Goal: Information Seeking & Learning: Learn about a topic

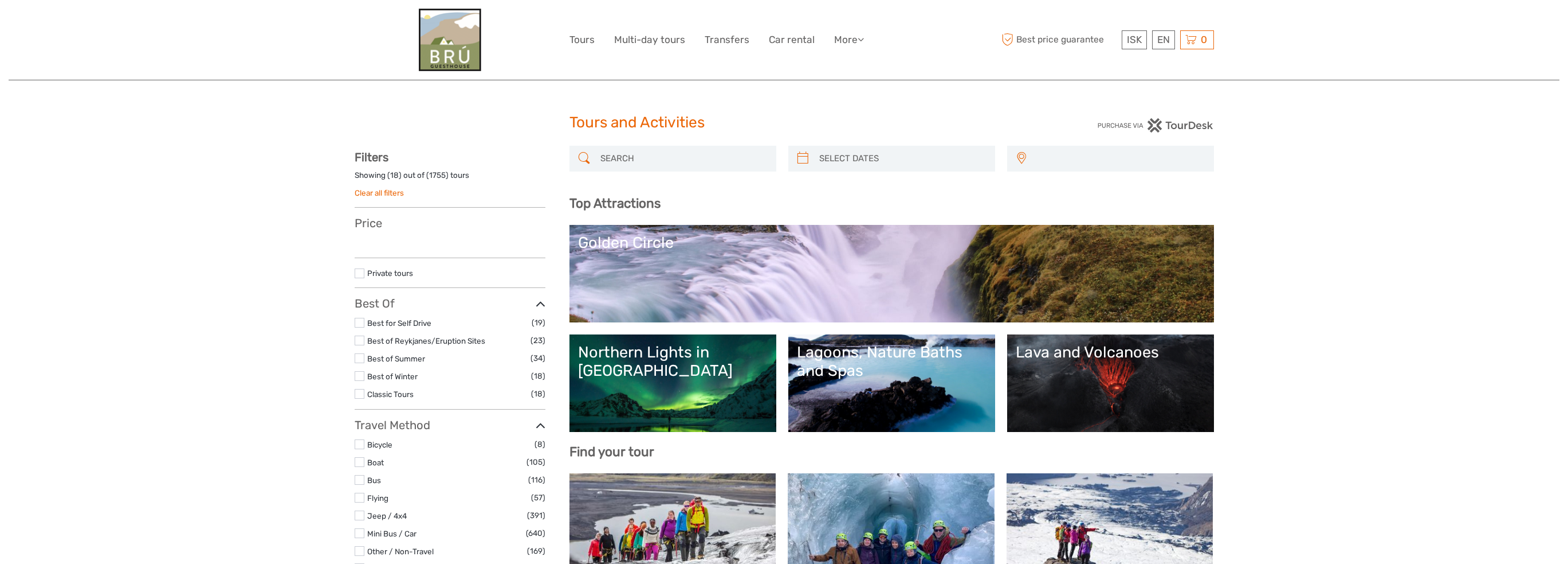
select select
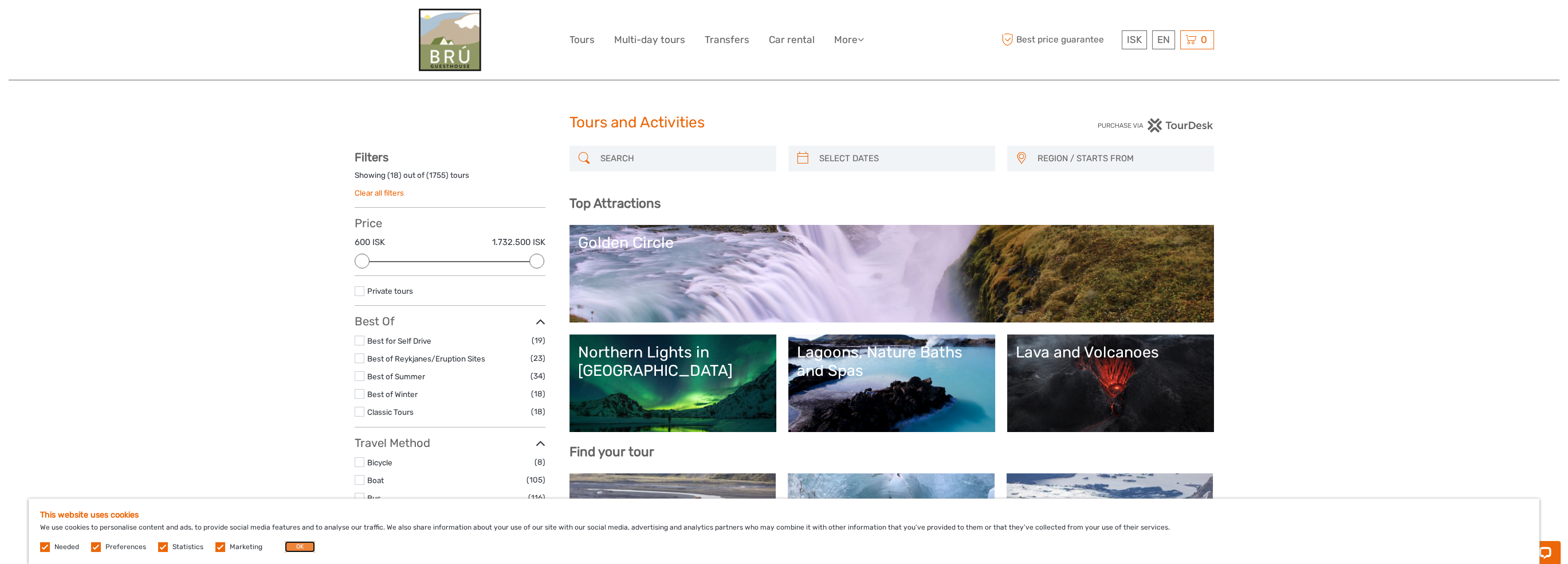
click at [297, 550] on button "OK" at bounding box center [300, 546] width 31 height 12
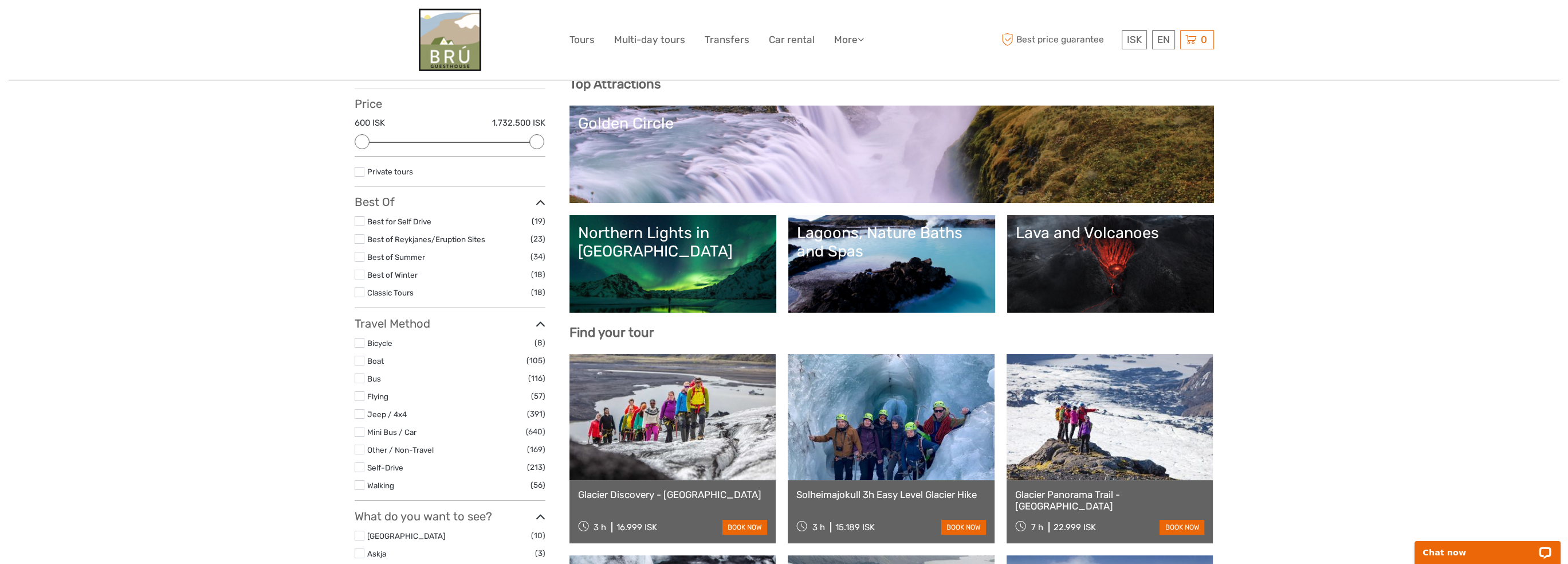
scroll to position [134, 0]
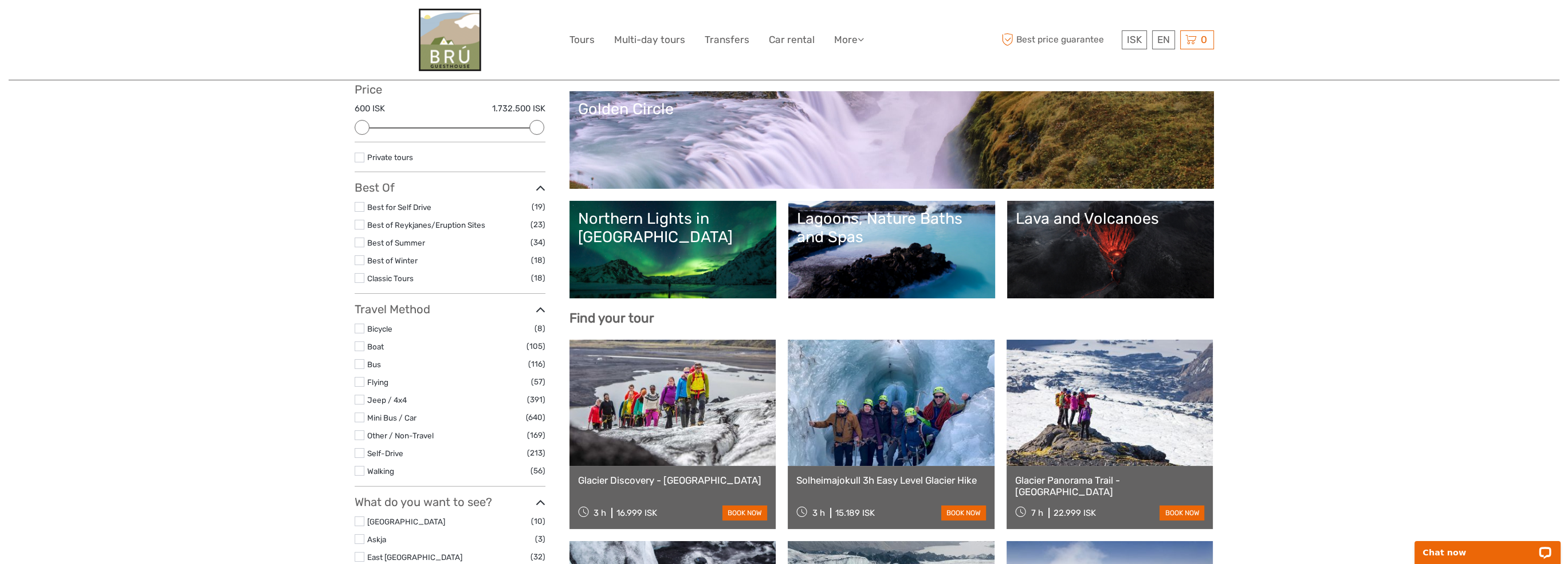
click at [633, 279] on link "Northern Lights in [GEOGRAPHIC_DATA]" at bounding box center [672, 249] width 189 height 80
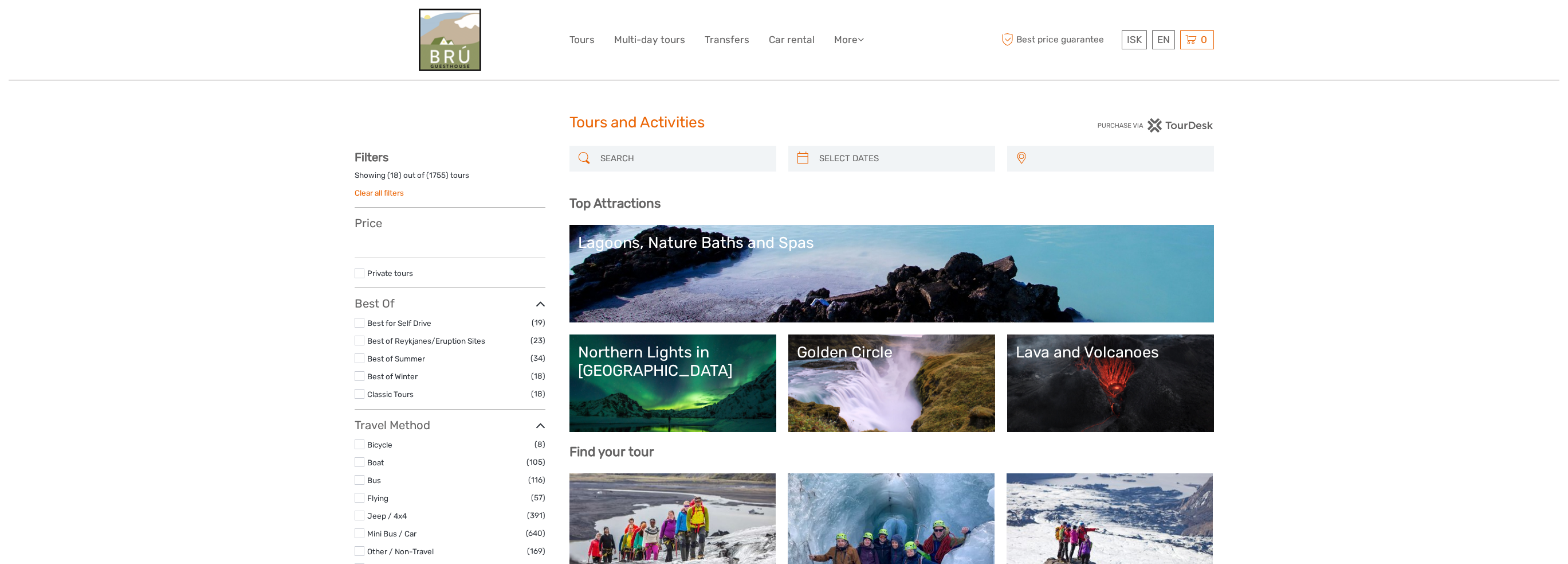
scroll to position [134, 0]
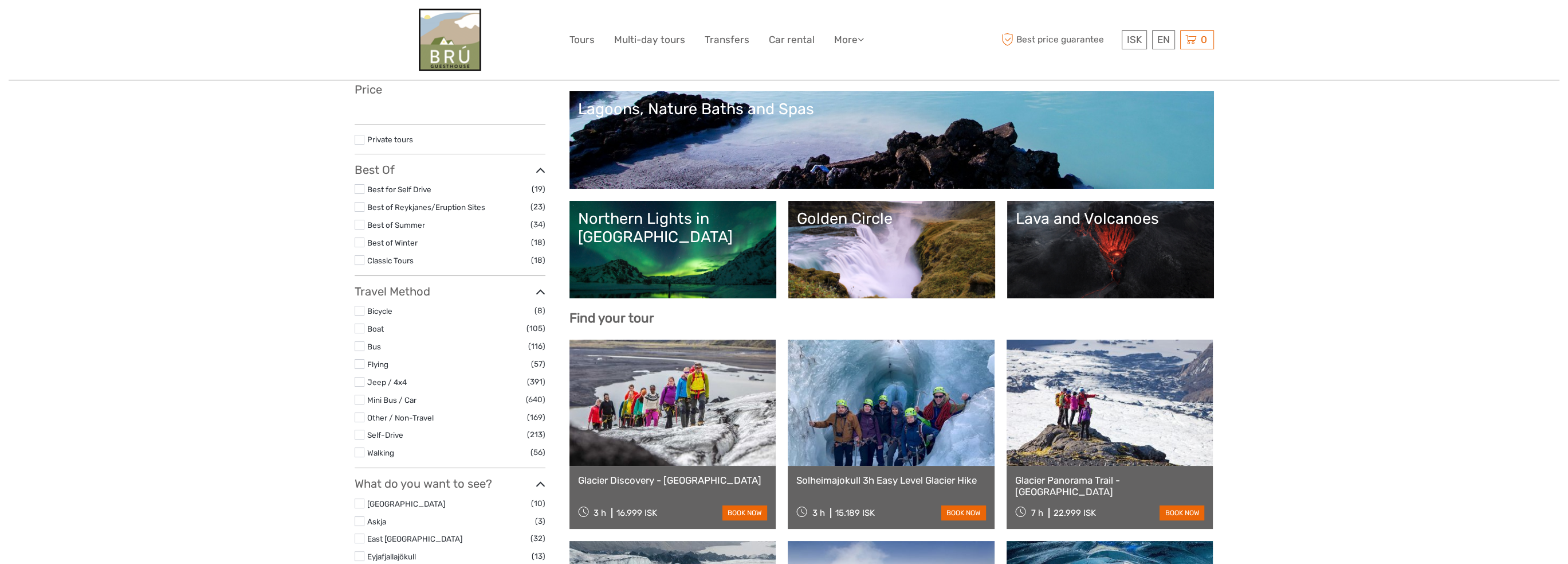
select select
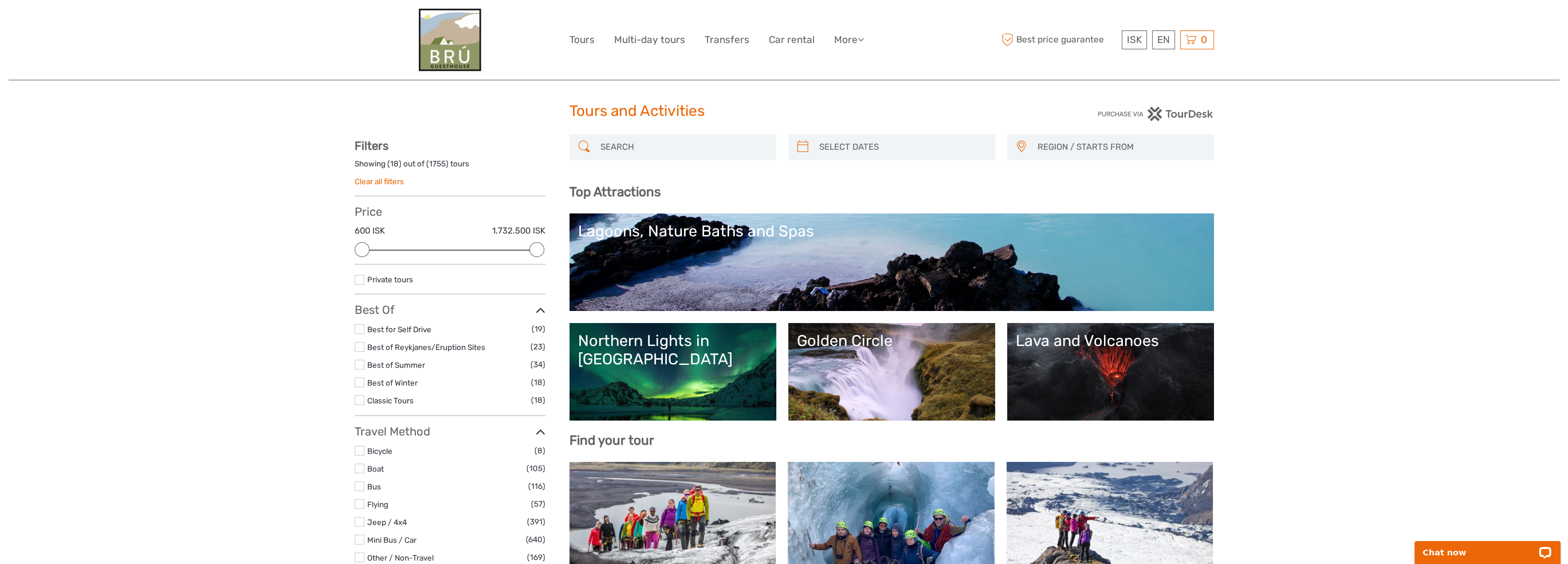
scroll to position [0, 0]
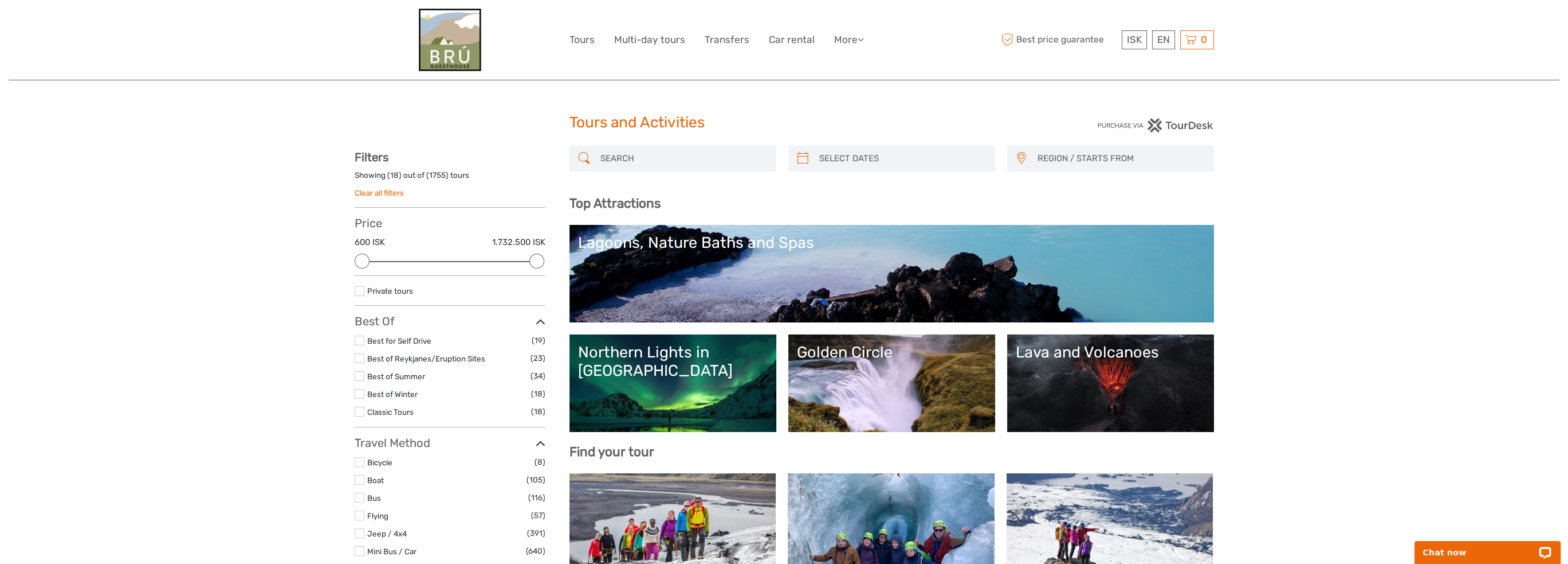
click at [742, 262] on link "Lagoons, Nature Baths and Spas" at bounding box center [891, 273] width 627 height 80
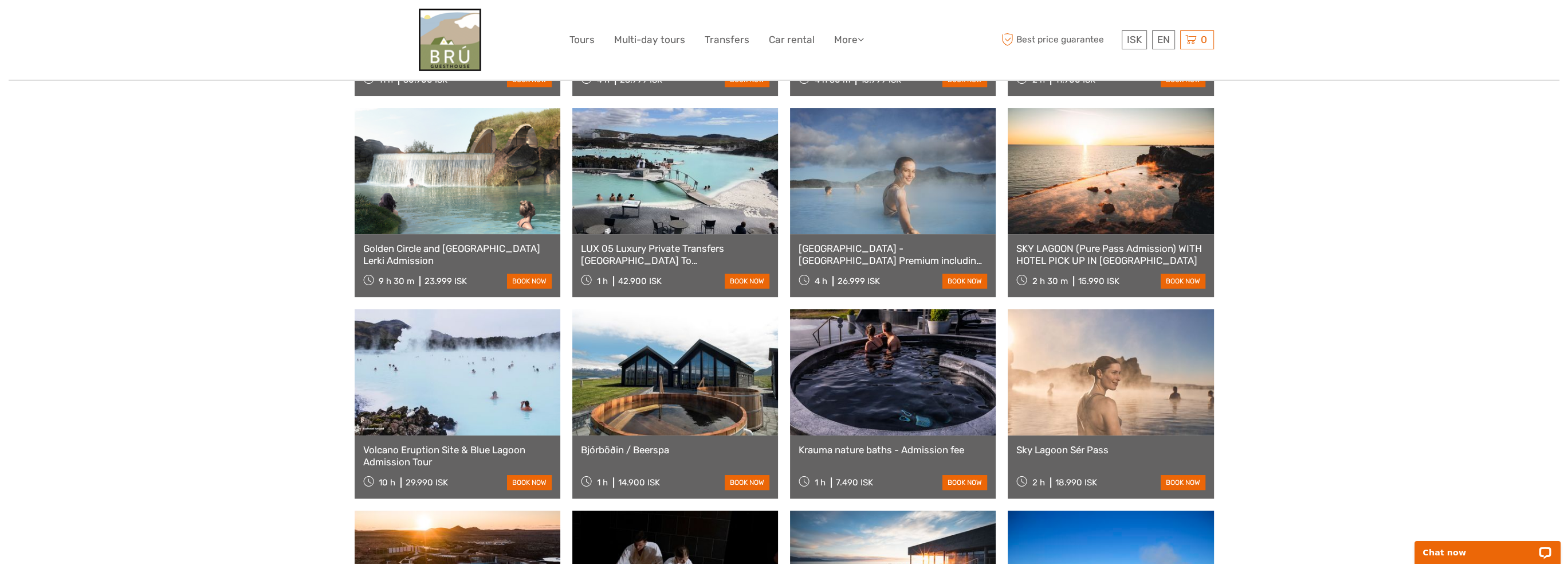
scroll to position [668, 0]
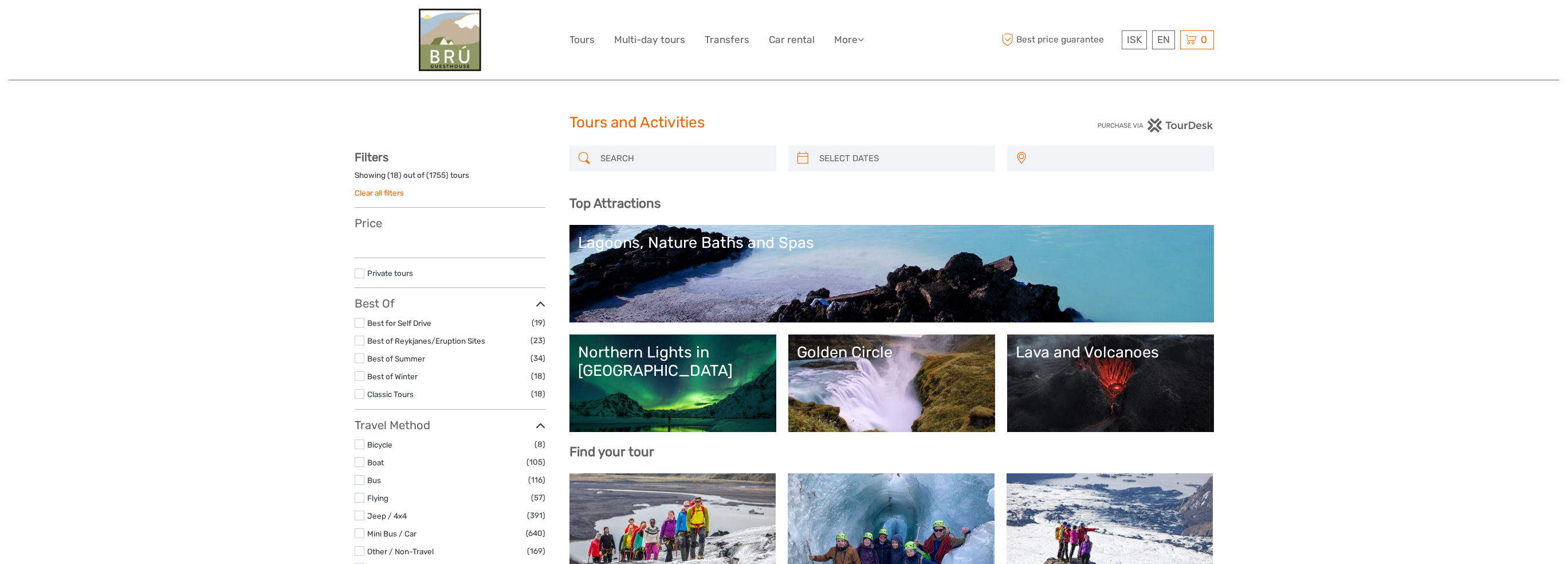
select select
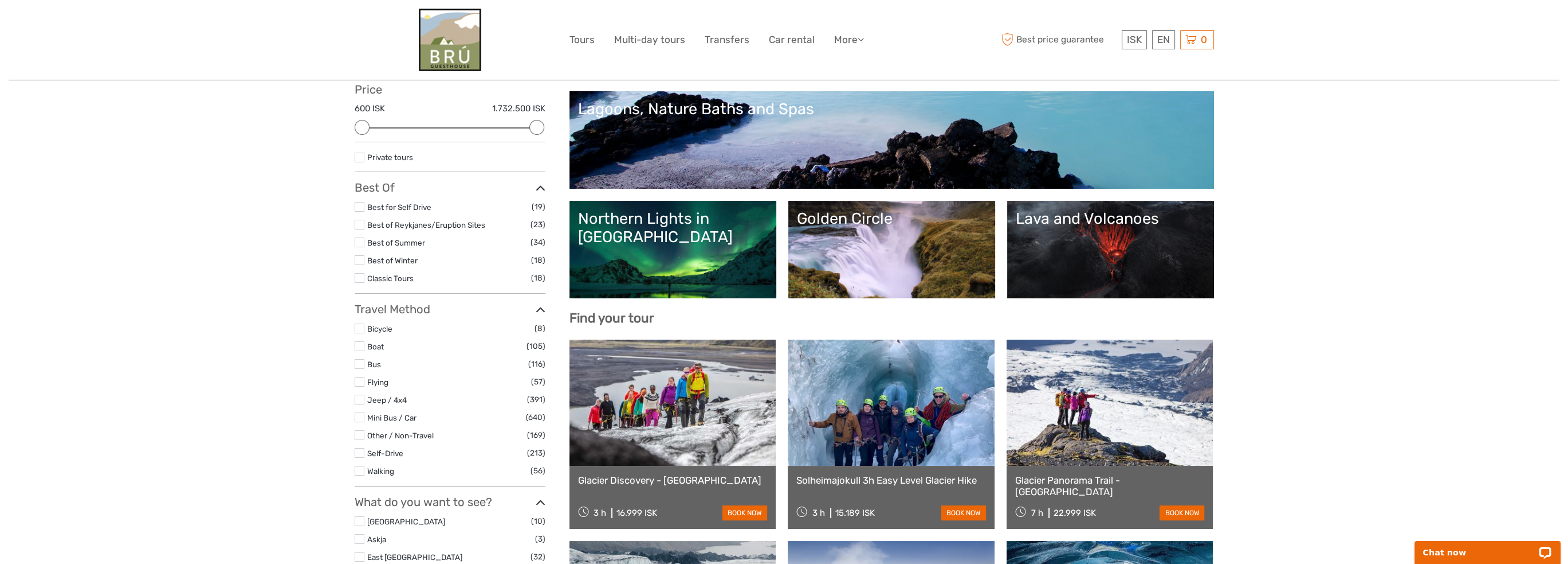
click at [836, 173] on link "Lagoons, Nature Baths and Spas" at bounding box center [891, 139] width 627 height 80
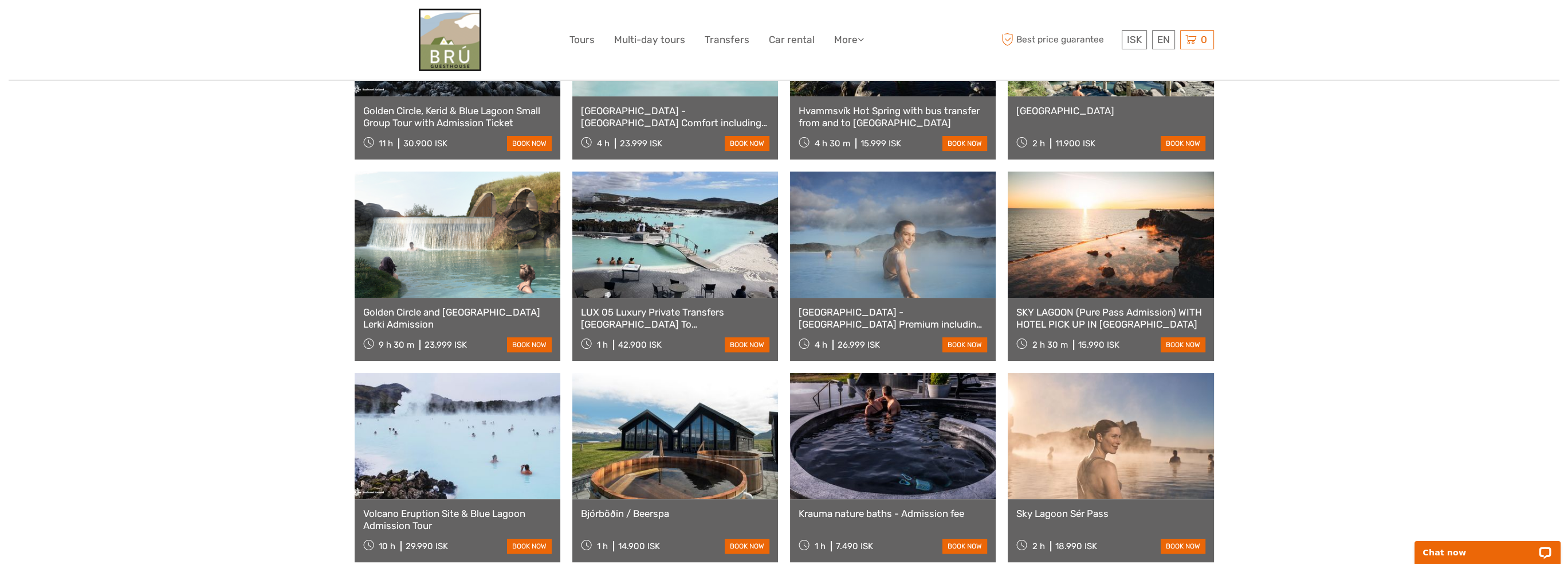
scroll to position [668, 0]
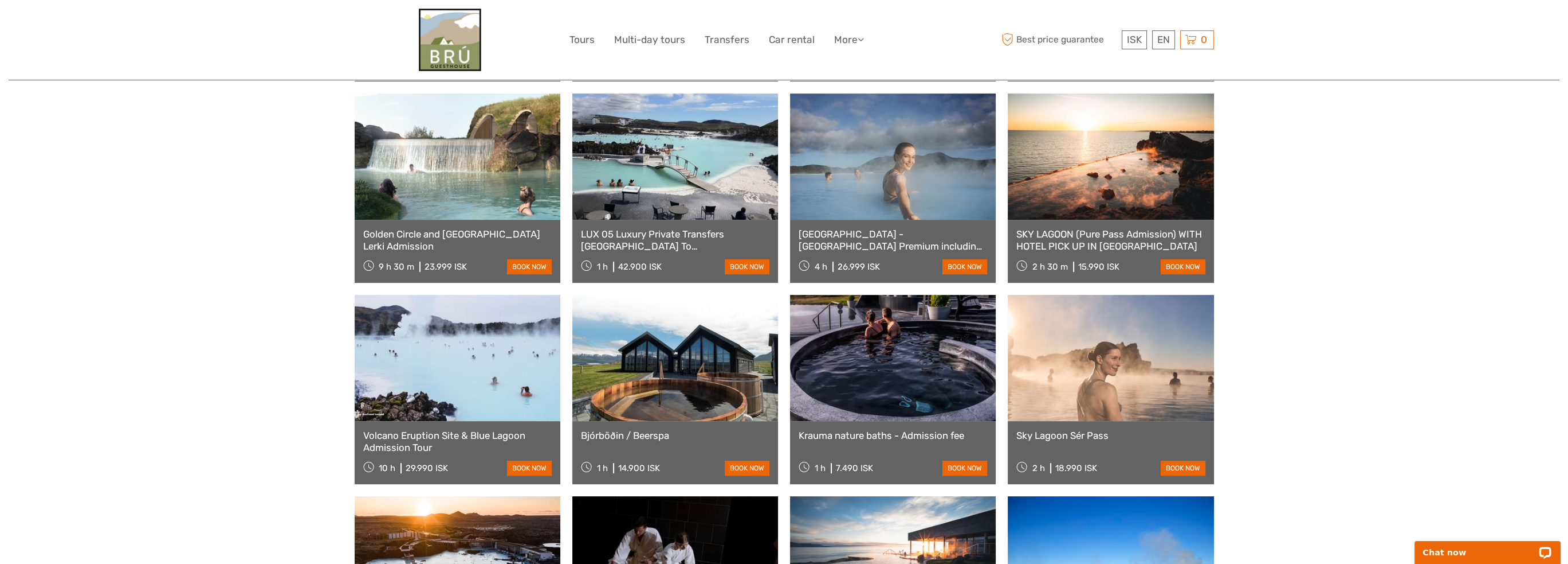
click at [1070, 392] on link at bounding box center [1110, 357] width 206 height 126
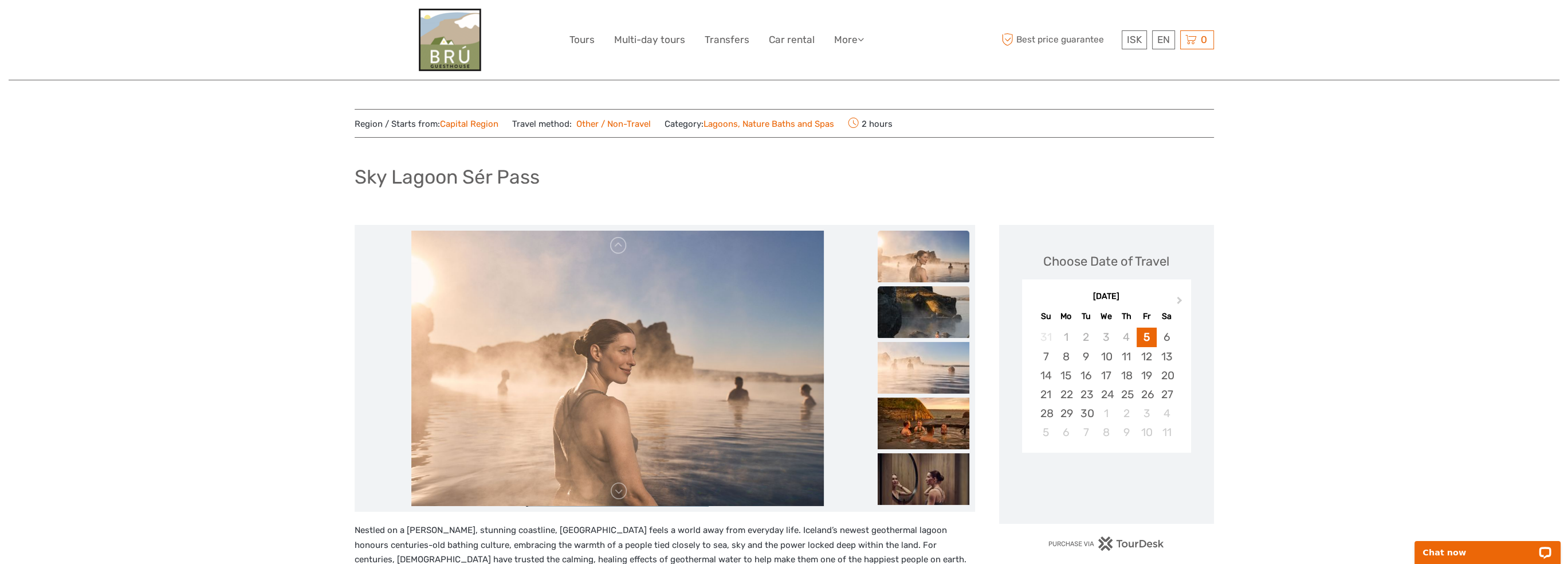
click at [907, 286] on img at bounding box center [924, 312] width 92 height 51
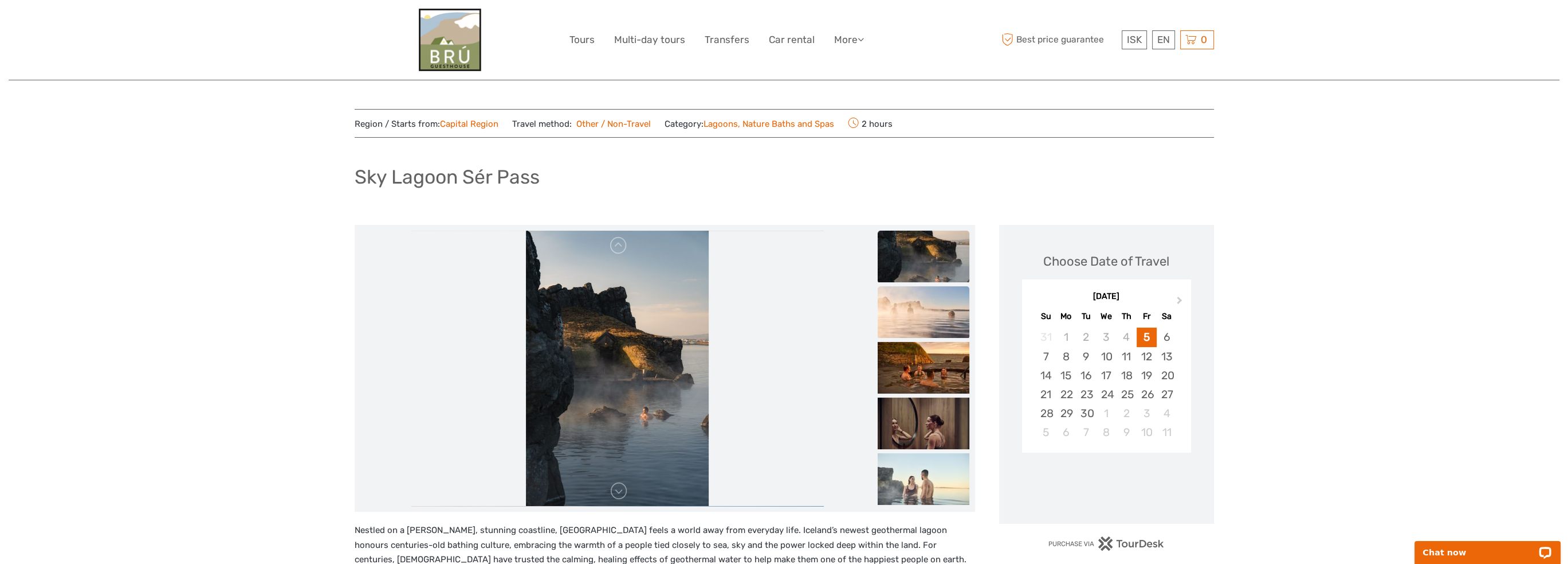
click at [908, 302] on img at bounding box center [924, 312] width 92 height 51
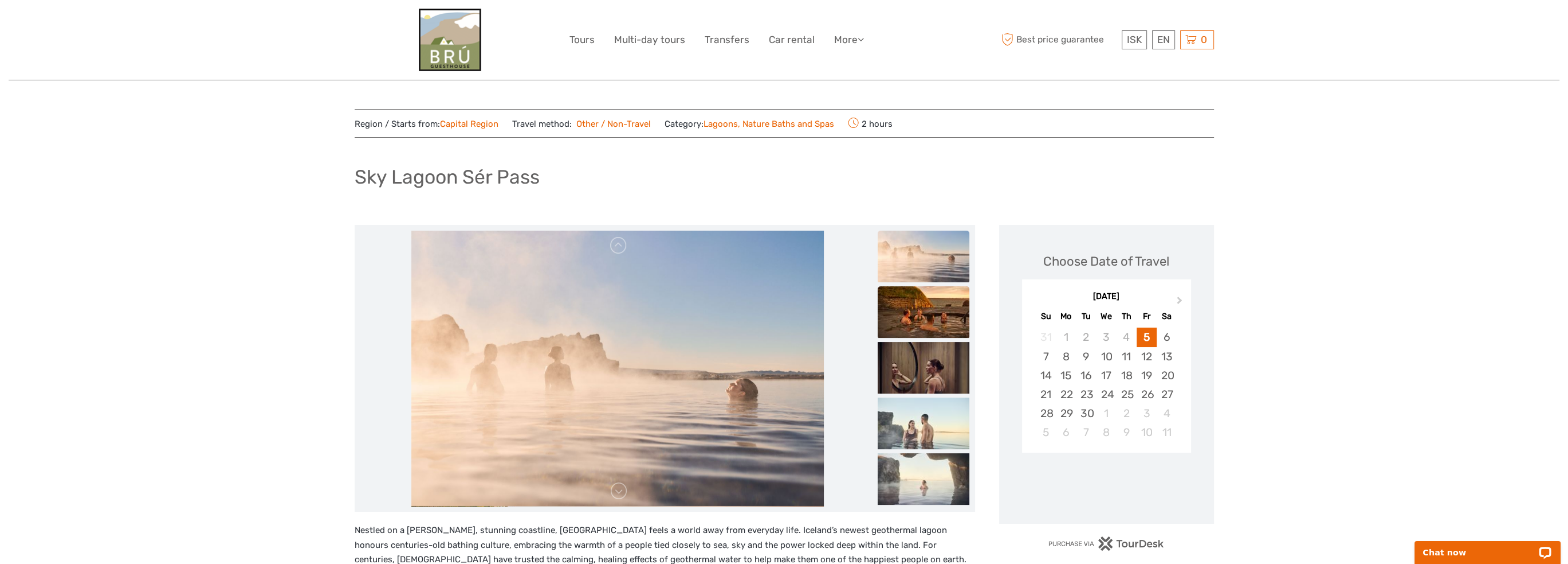
click at [908, 316] on img at bounding box center [924, 312] width 92 height 51
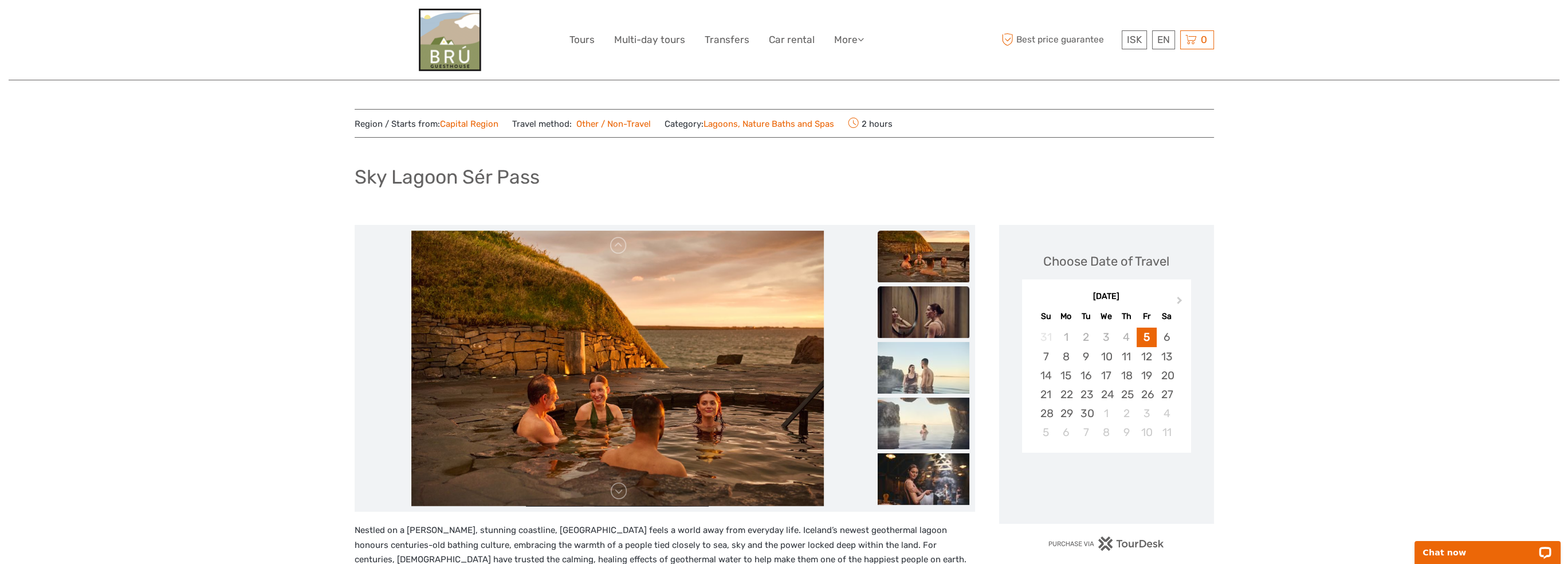
click at [916, 312] on img at bounding box center [924, 312] width 92 height 51
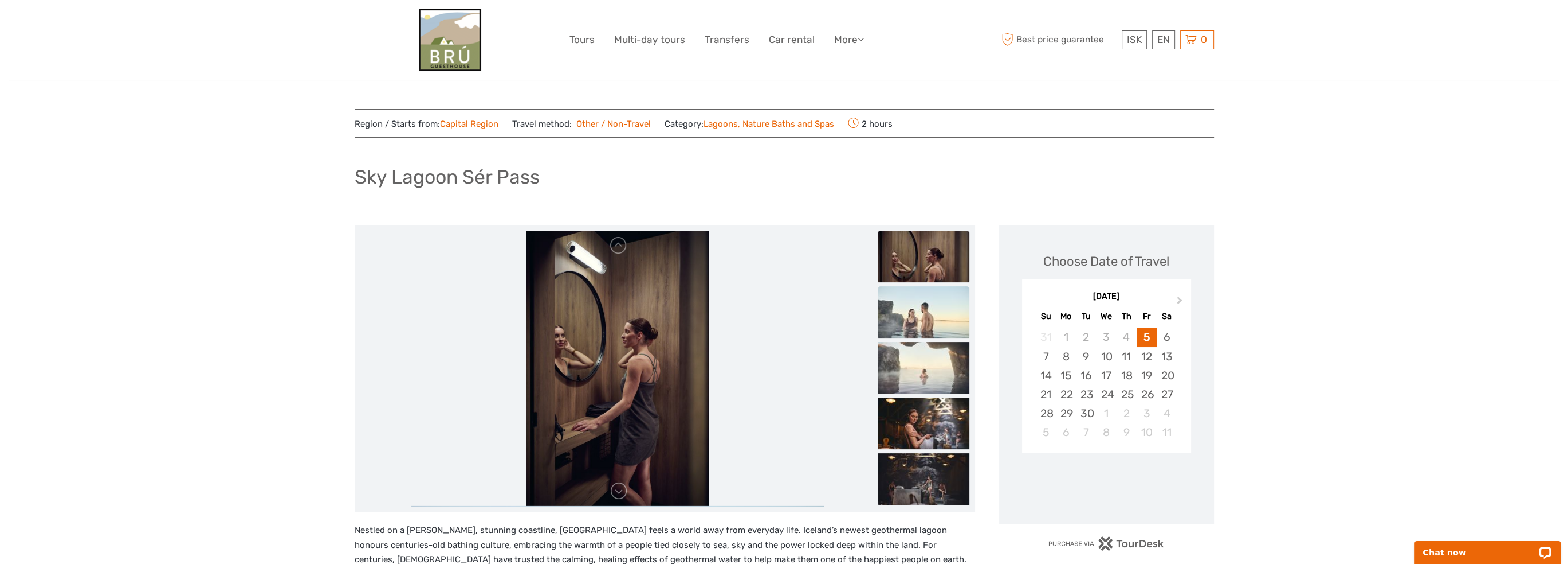
click at [916, 314] on img at bounding box center [924, 312] width 92 height 51
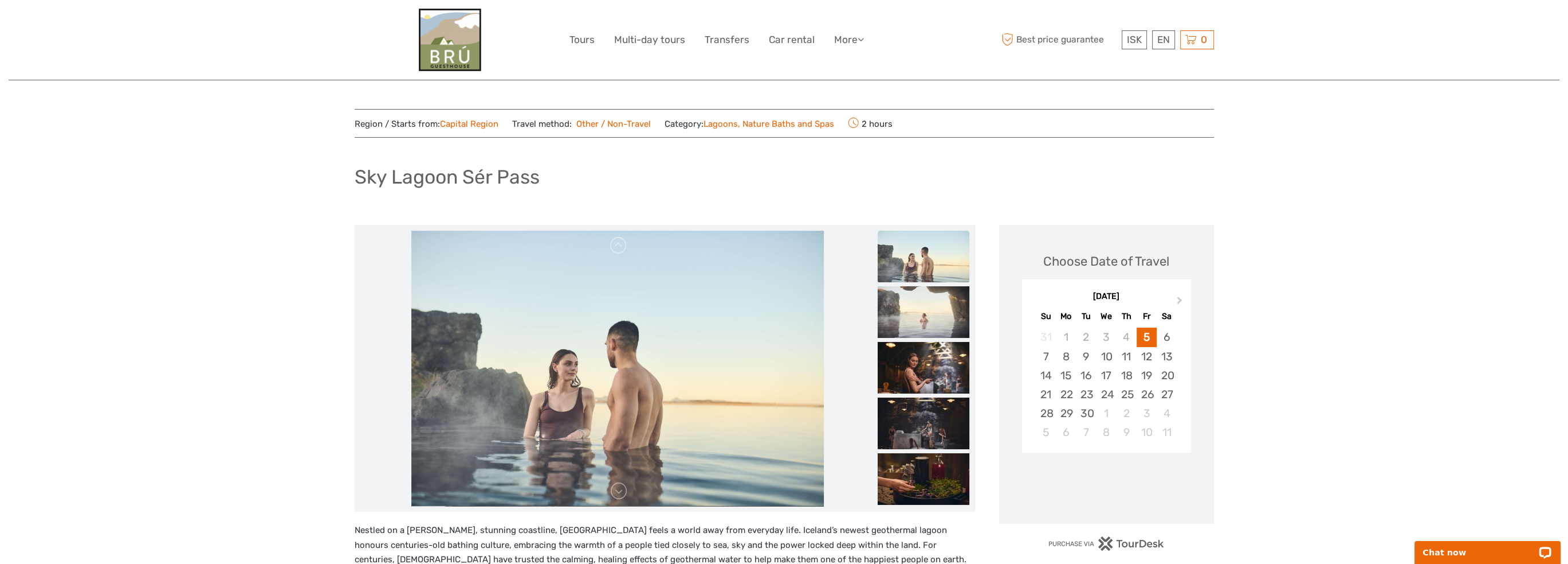
click at [916, 314] on img at bounding box center [924, 312] width 92 height 51
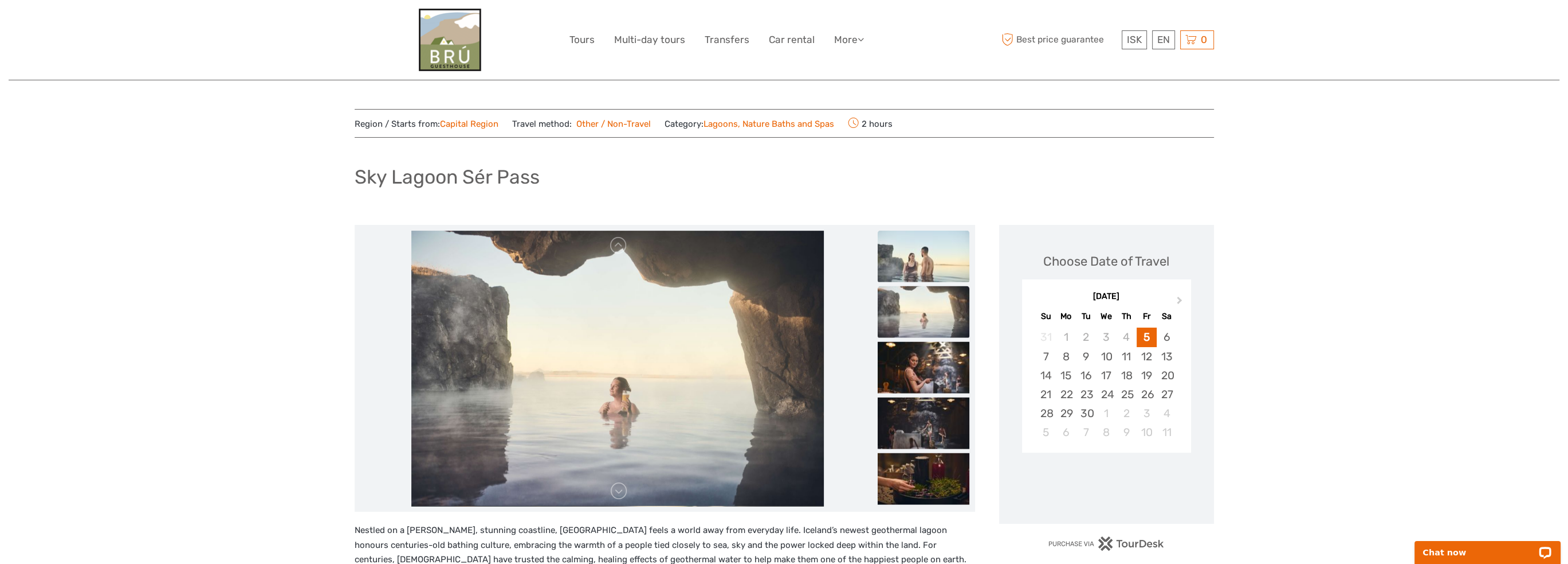
click at [916, 314] on img at bounding box center [924, 312] width 92 height 51
click at [921, 346] on img at bounding box center [924, 366] width 92 height 51
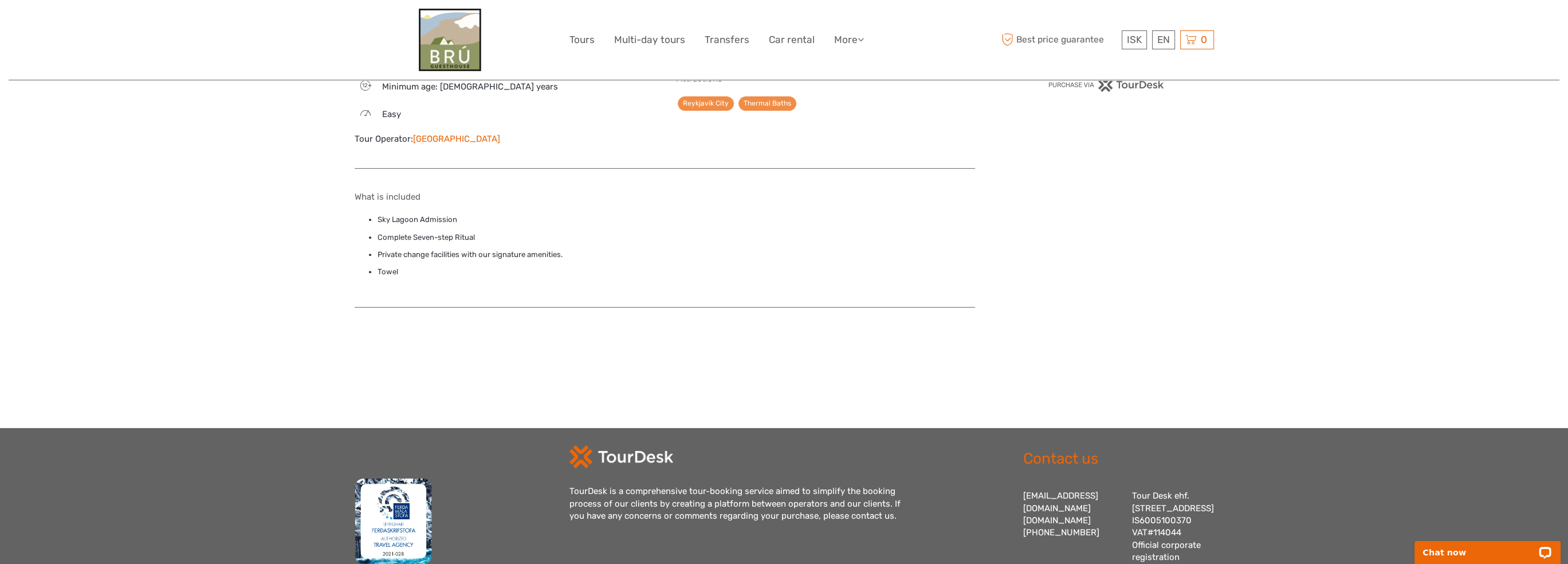
scroll to position [903, 0]
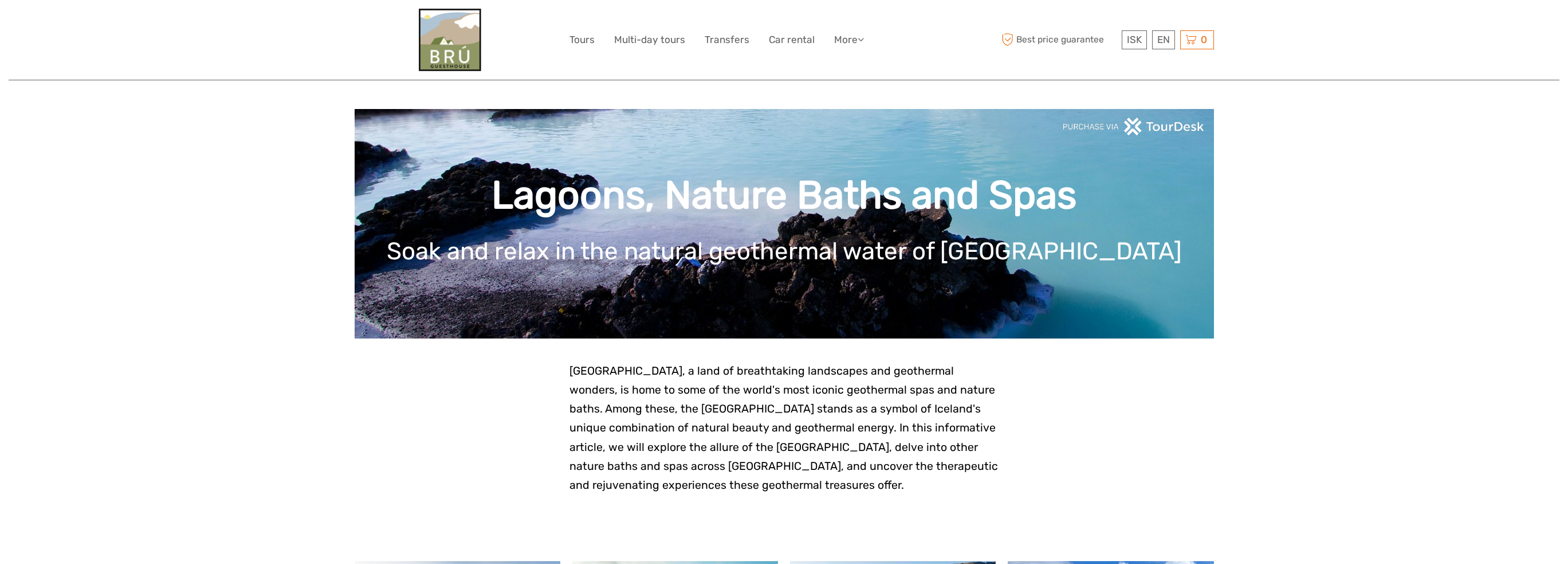
scroll to position [668, 0]
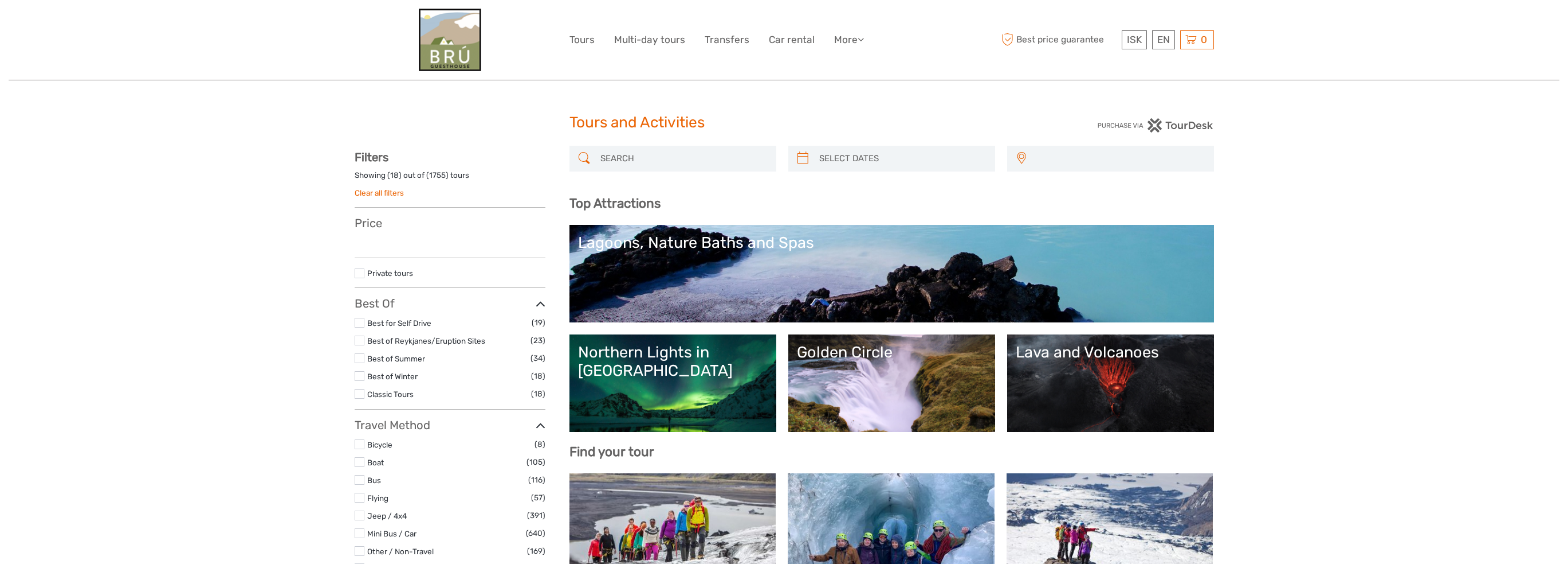
select select
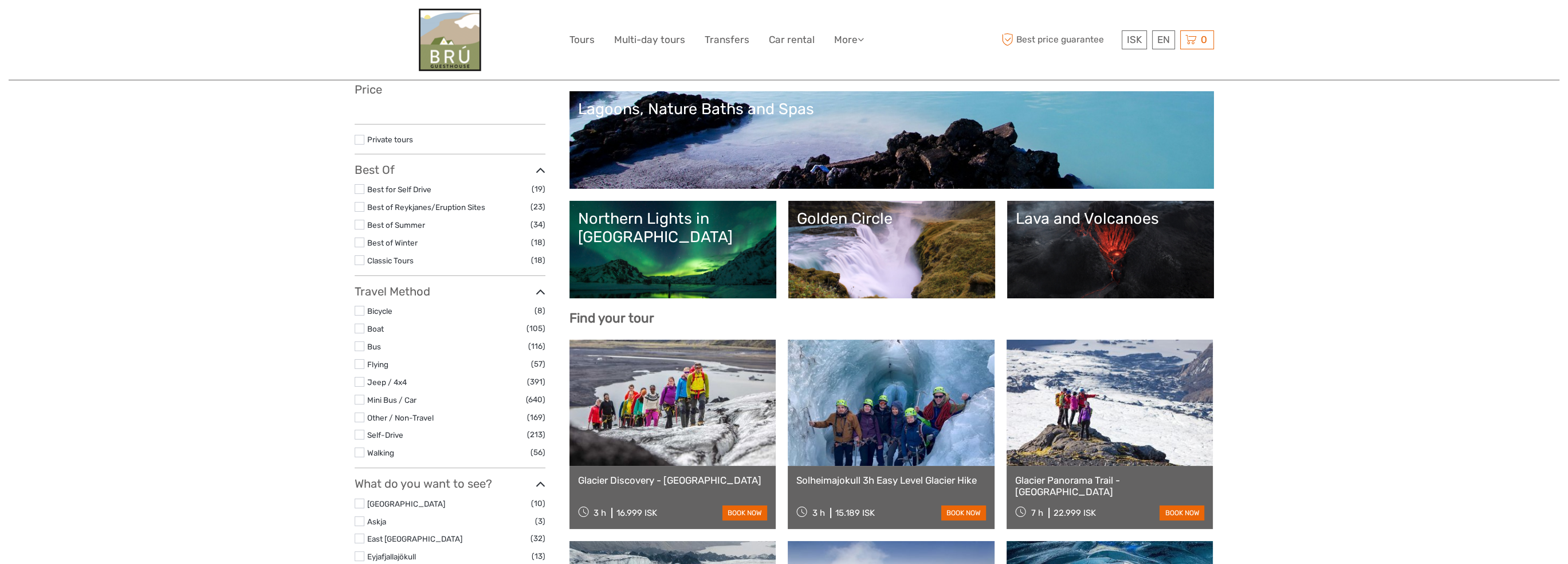
select select
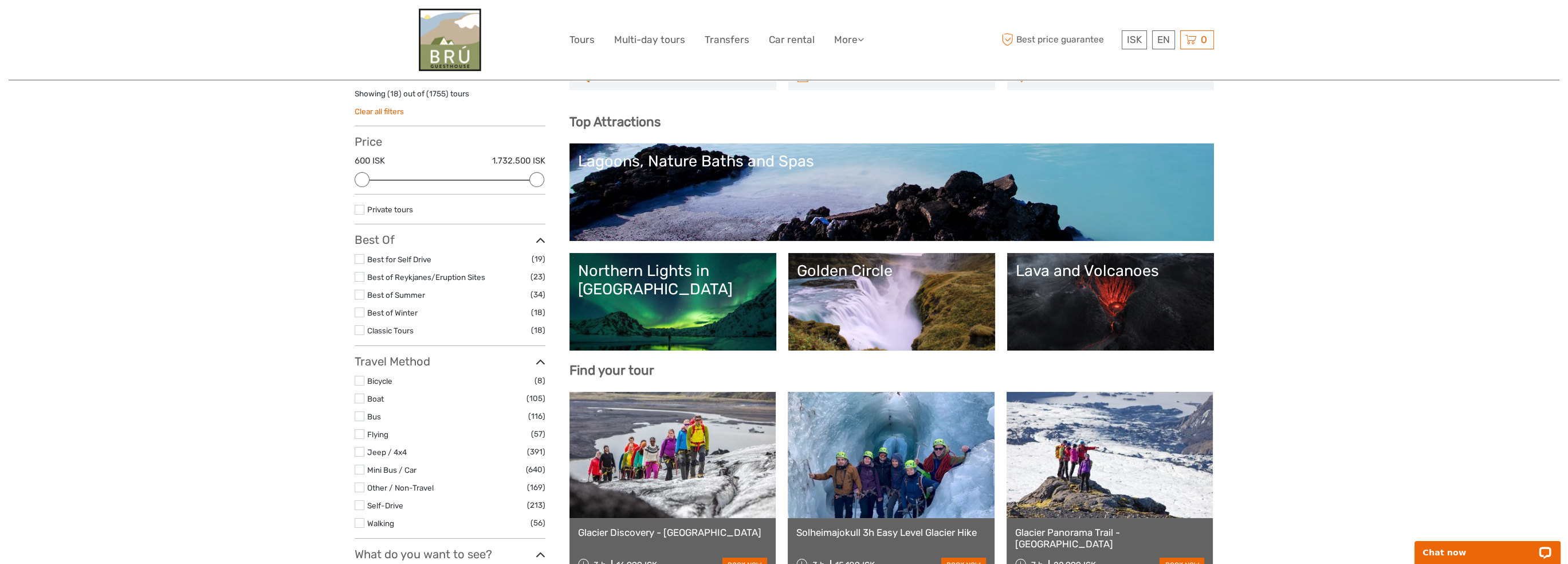
scroll to position [0, 0]
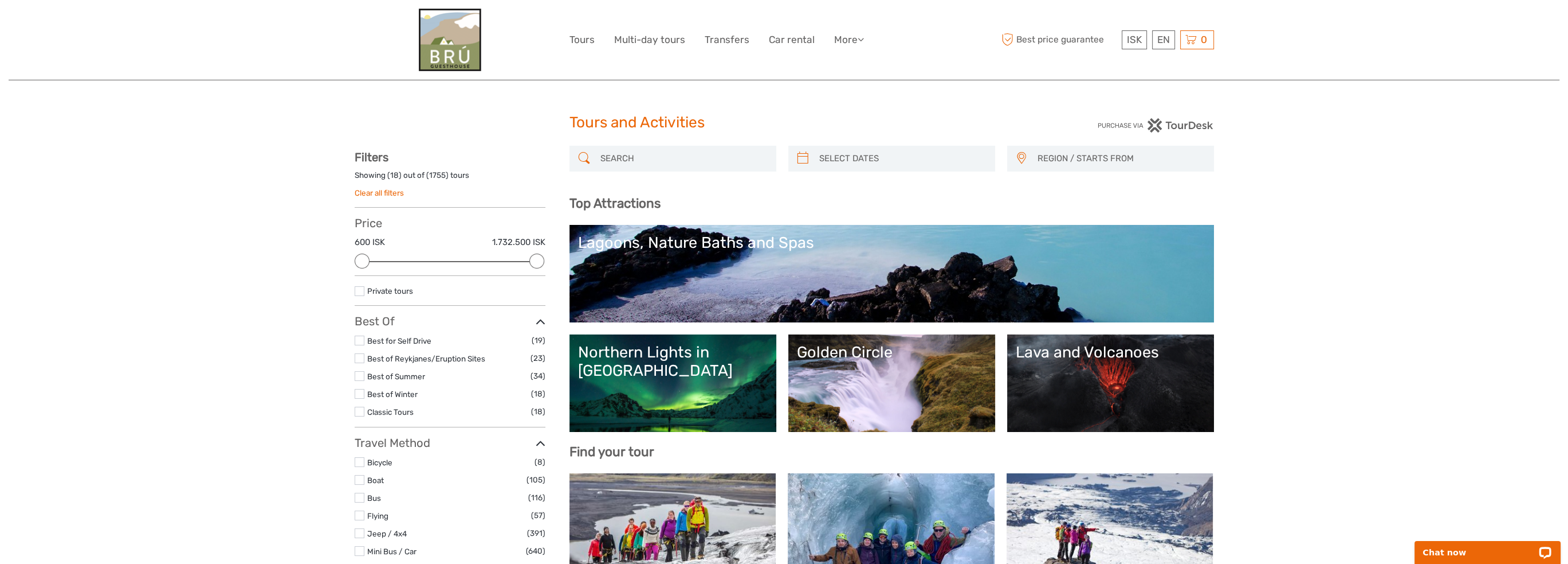
click at [1115, 378] on link "Lava and Volcanoes" at bounding box center [1110, 383] width 189 height 80
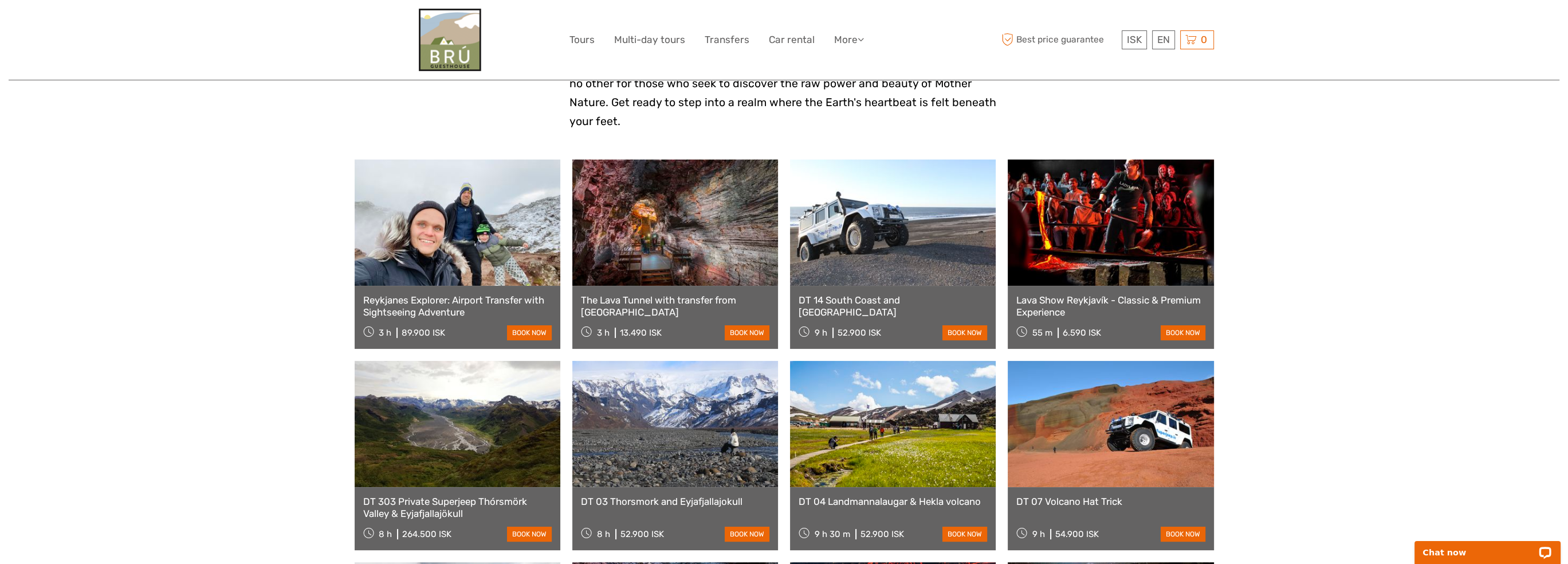
scroll to position [668, 0]
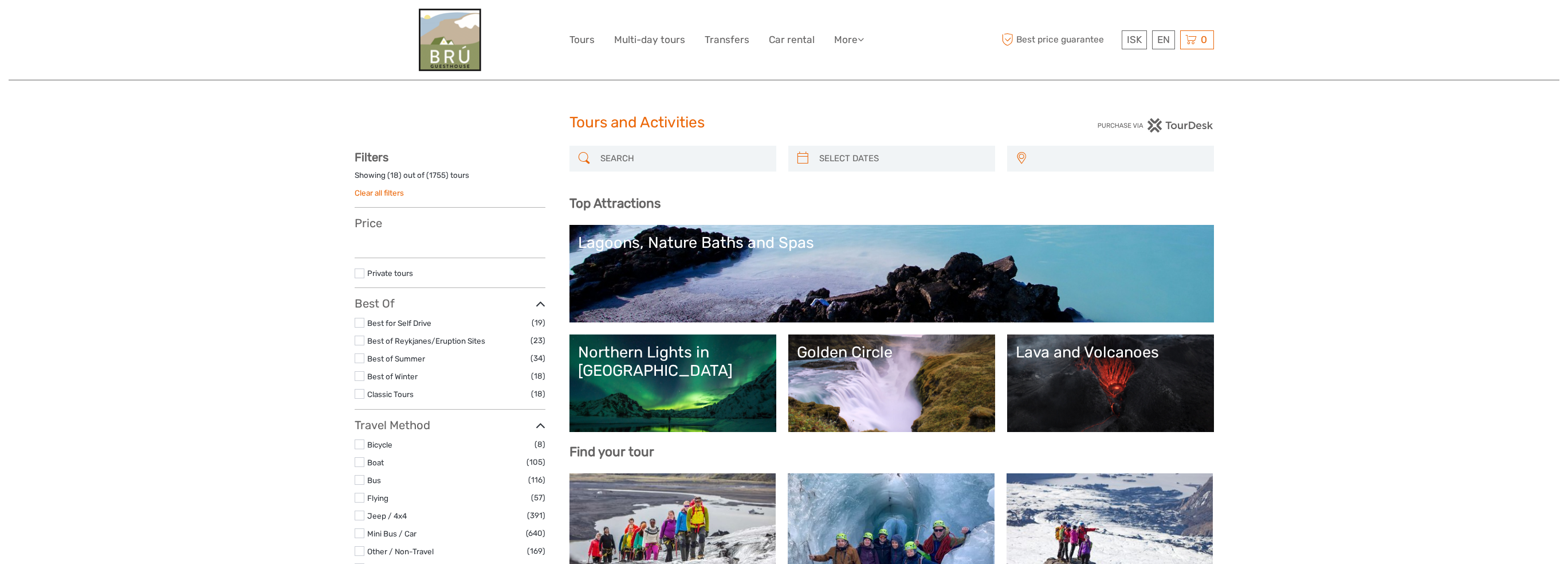
select select
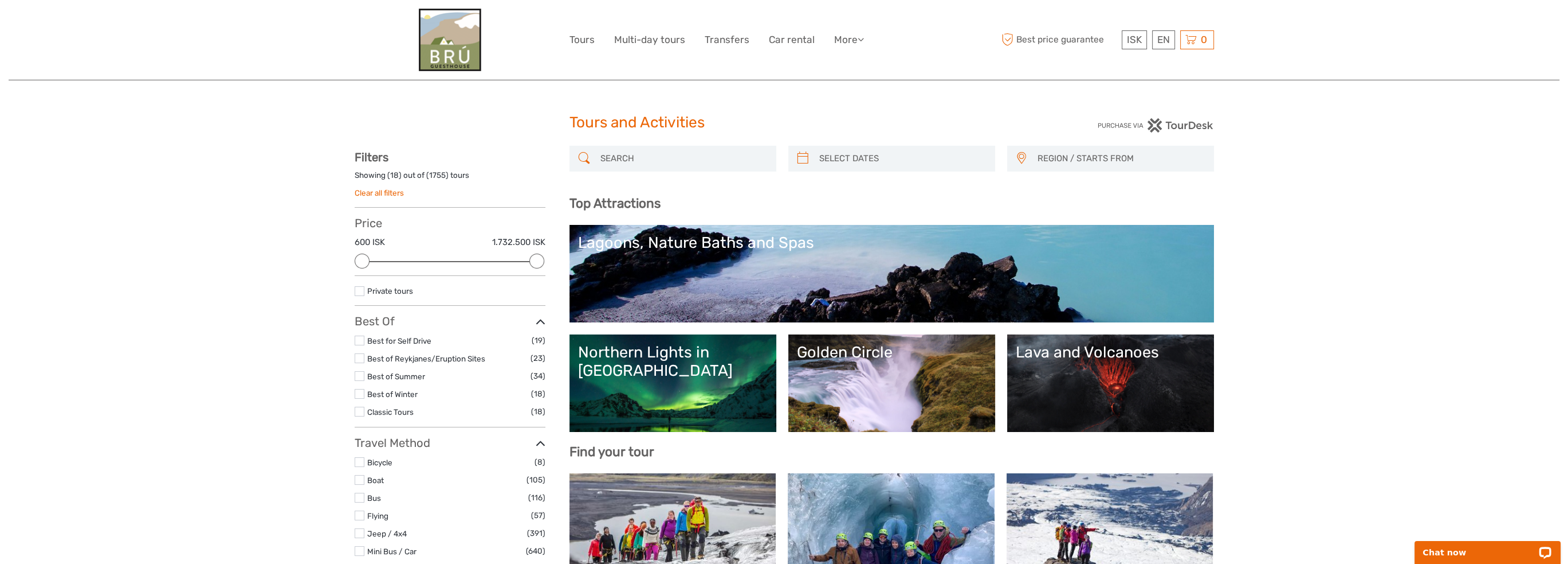
click at [359, 337] on label at bounding box center [359, 339] width 10 height 10
click at [0, 0] on input "checkbox" at bounding box center [0, 0] width 0 height 0
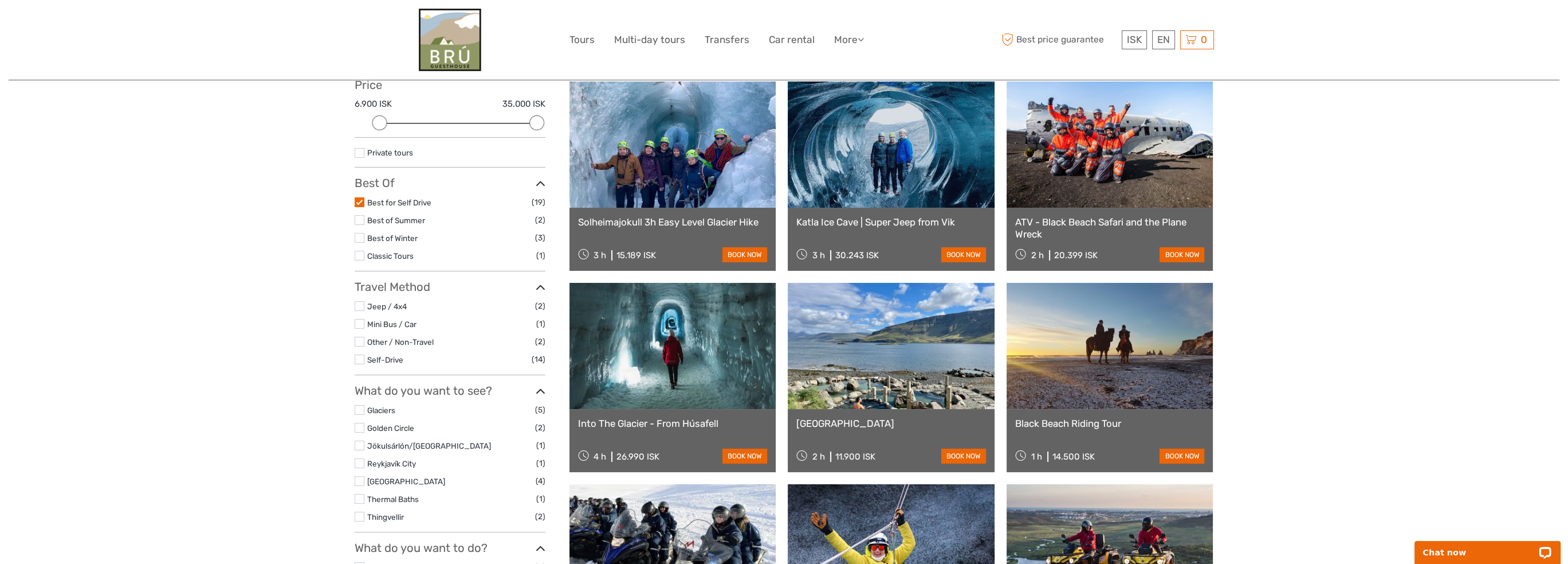
scroll to position [134, 0]
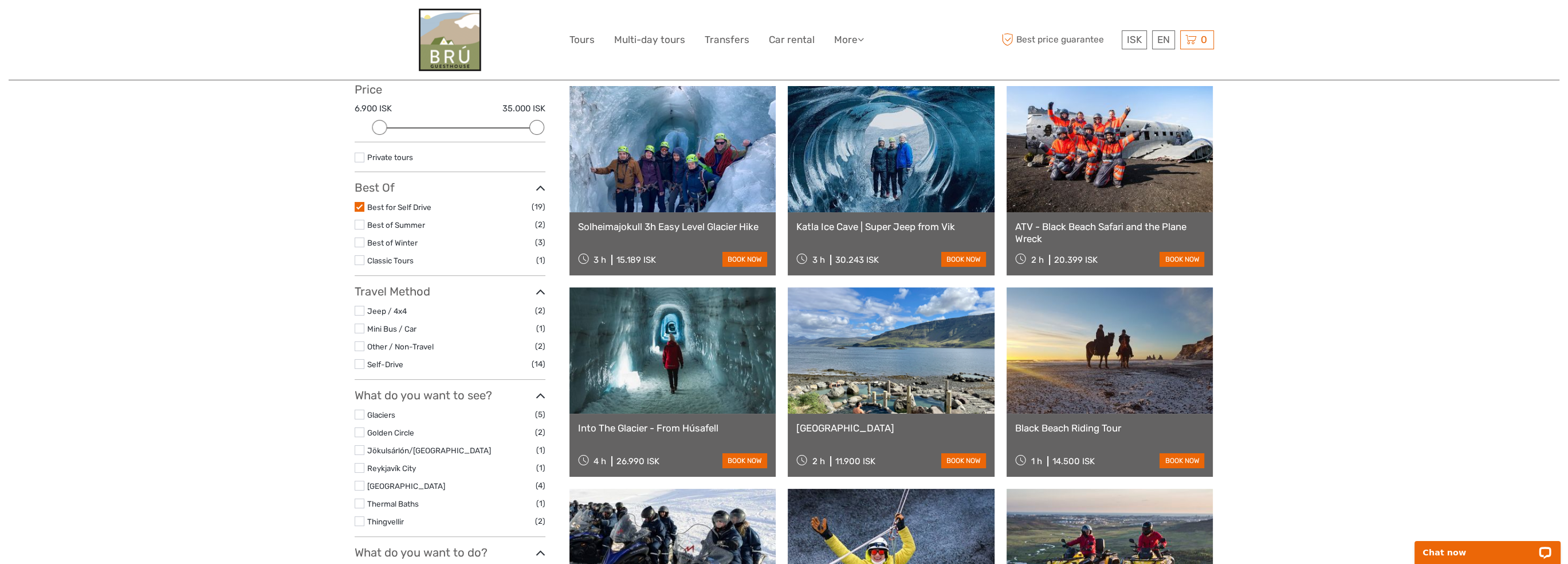
click at [358, 207] on label at bounding box center [359, 207] width 10 height 10
click at [0, 0] on input "checkbox" at bounding box center [0, 0] width 0 height 0
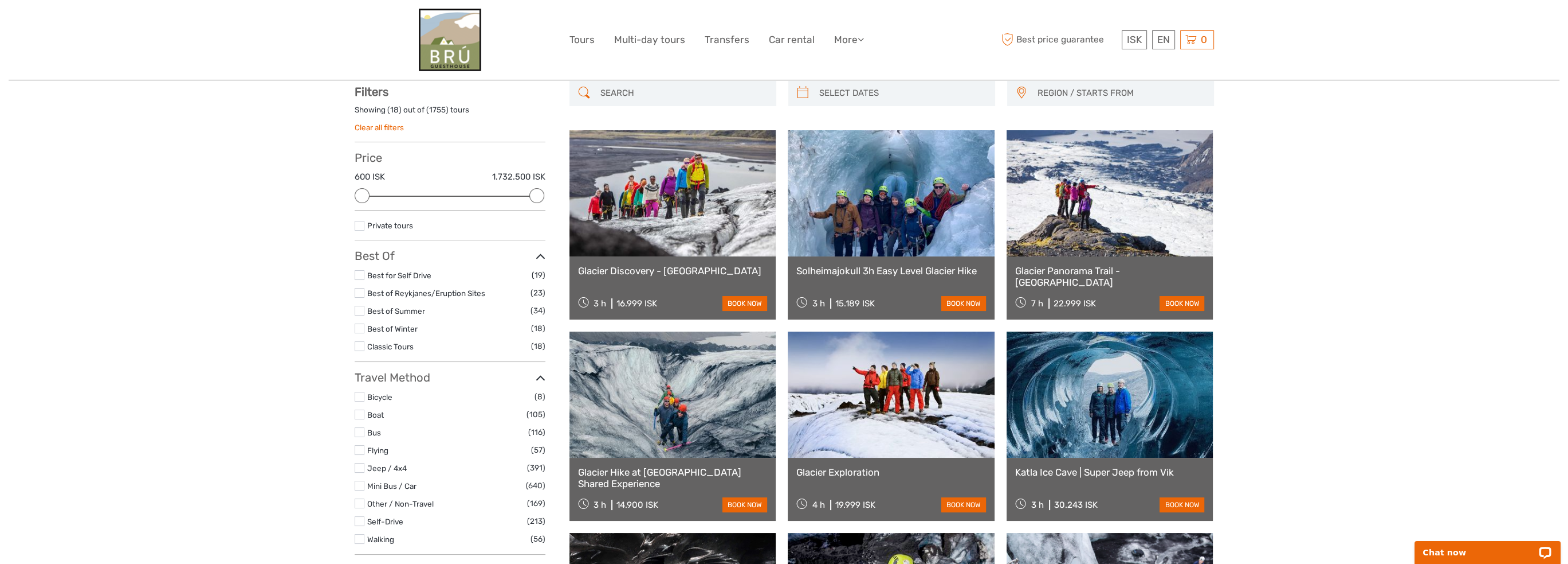
scroll to position [65, 0]
click at [362, 313] on label at bounding box center [359, 311] width 10 height 10
click at [0, 0] on input "checkbox" at bounding box center [0, 0] width 0 height 0
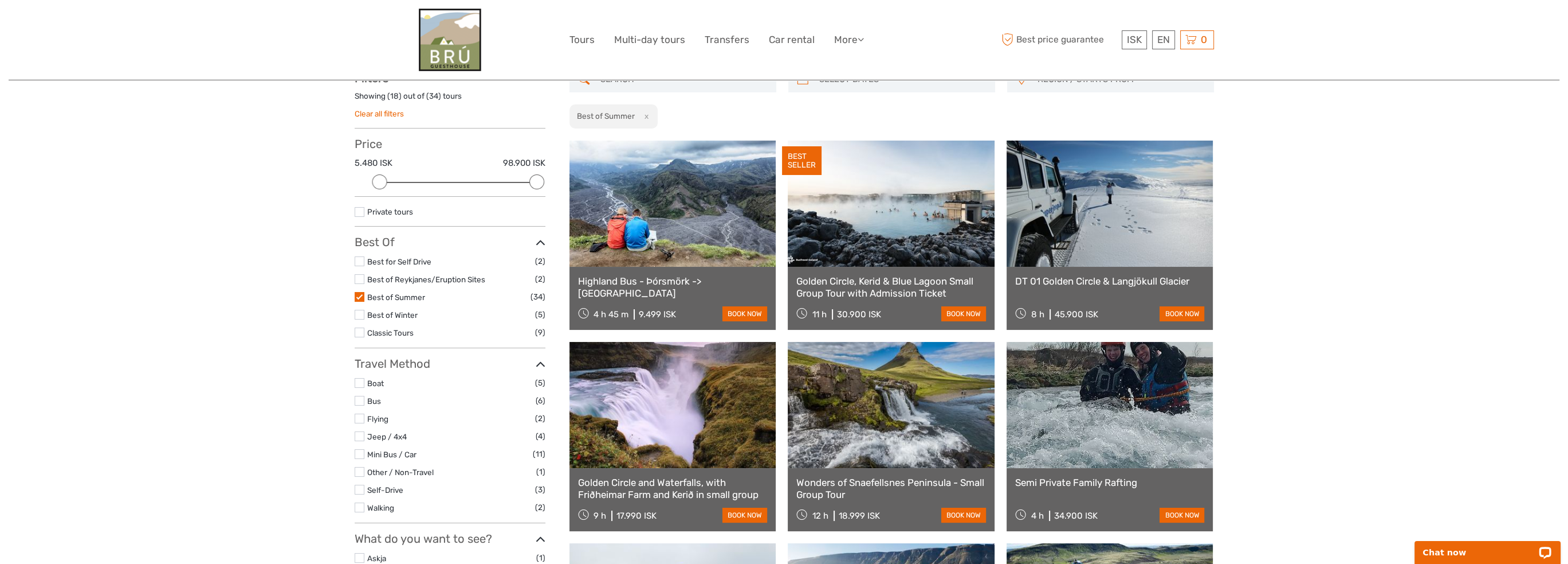
scroll to position [65, 0]
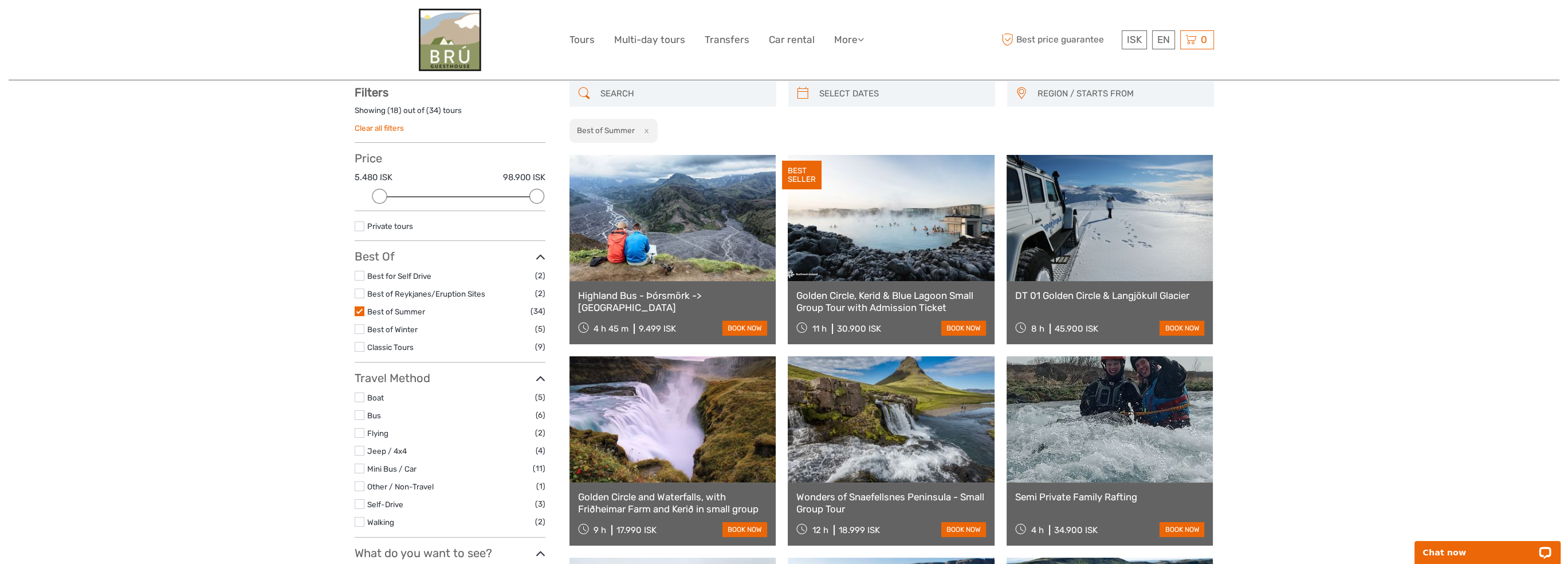
click at [359, 311] on label at bounding box center [359, 311] width 10 height 10
click at [0, 0] on input "checkbox" at bounding box center [0, 0] width 0 height 0
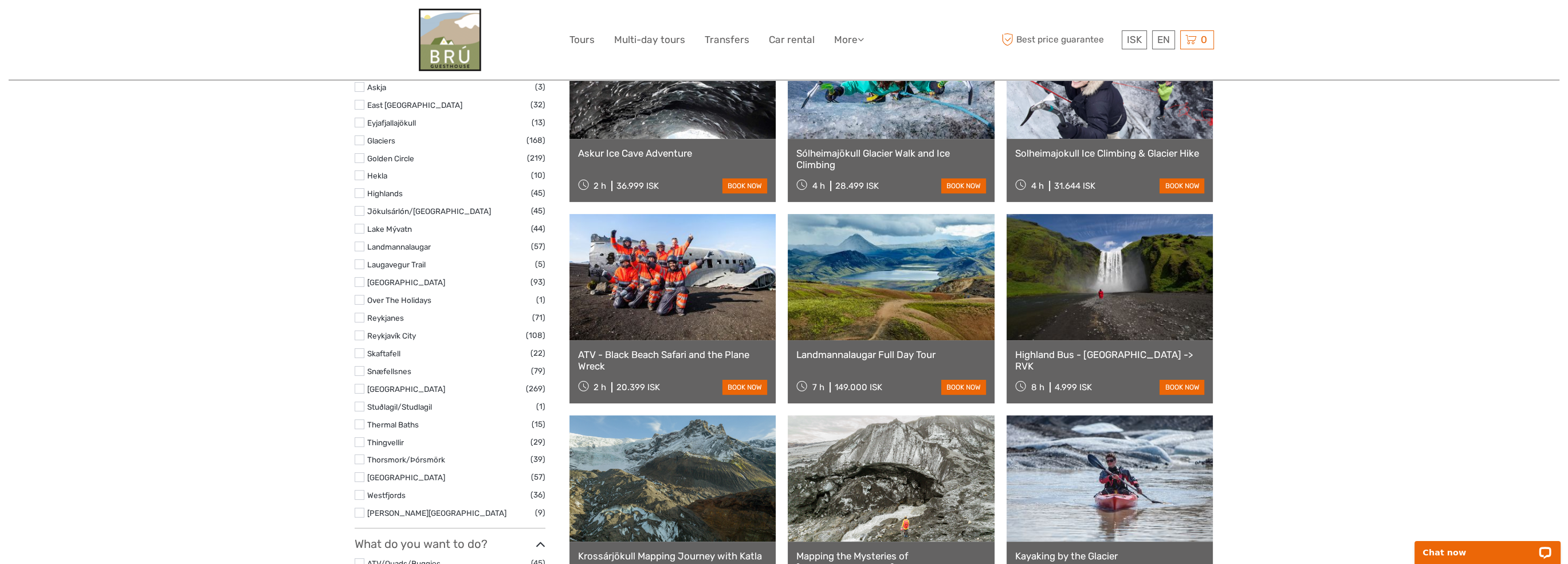
scroll to position [600, 0]
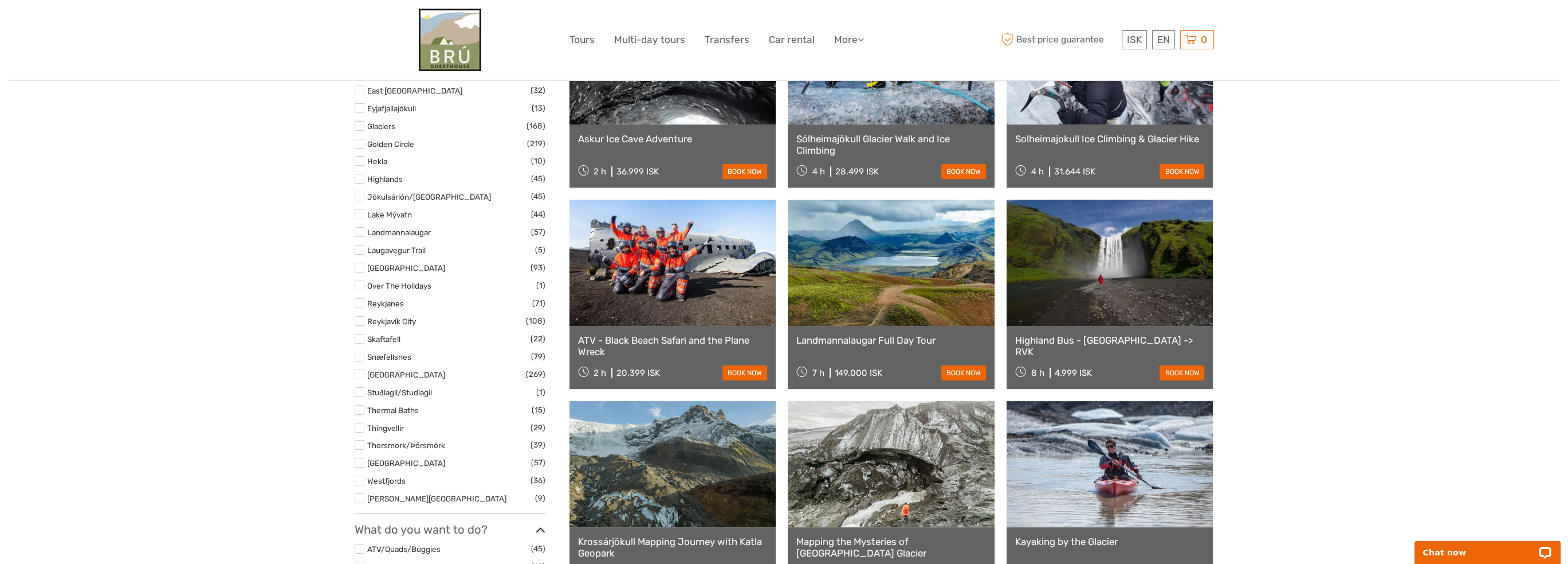
click at [355, 373] on label at bounding box center [359, 374] width 10 height 10
click at [0, 0] on input "checkbox" at bounding box center [0, 0] width 0 height 0
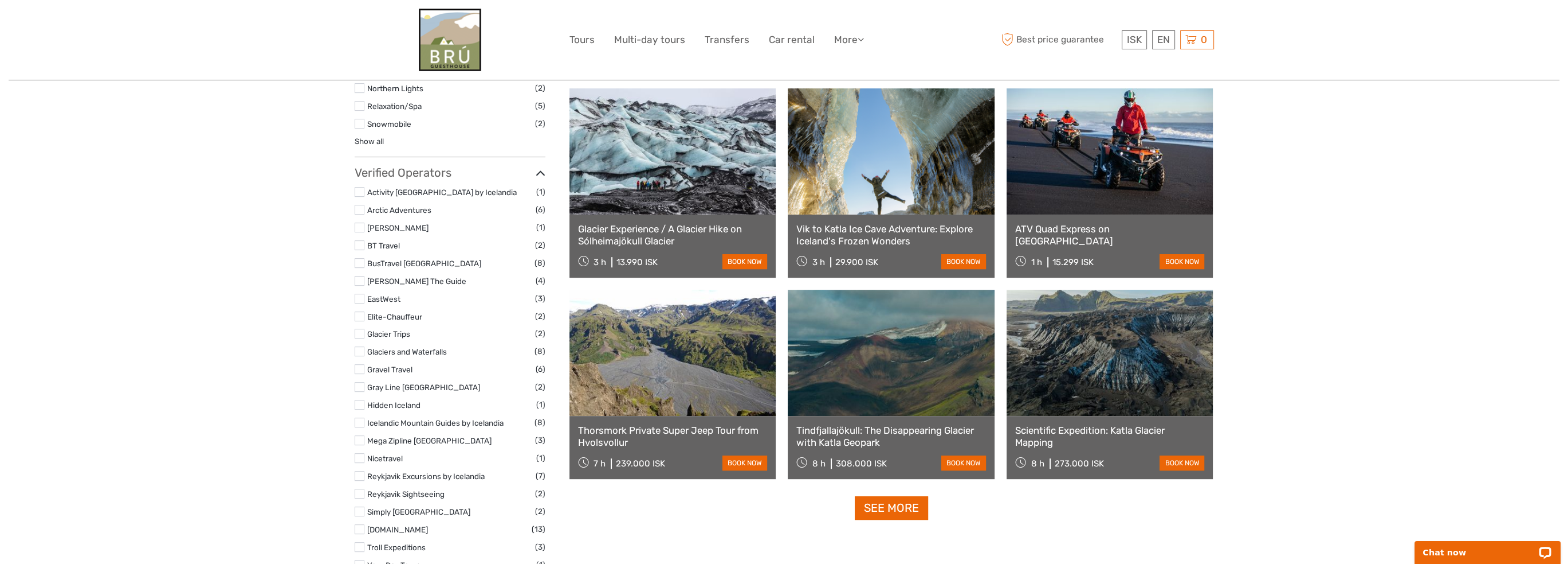
scroll to position [1204, 0]
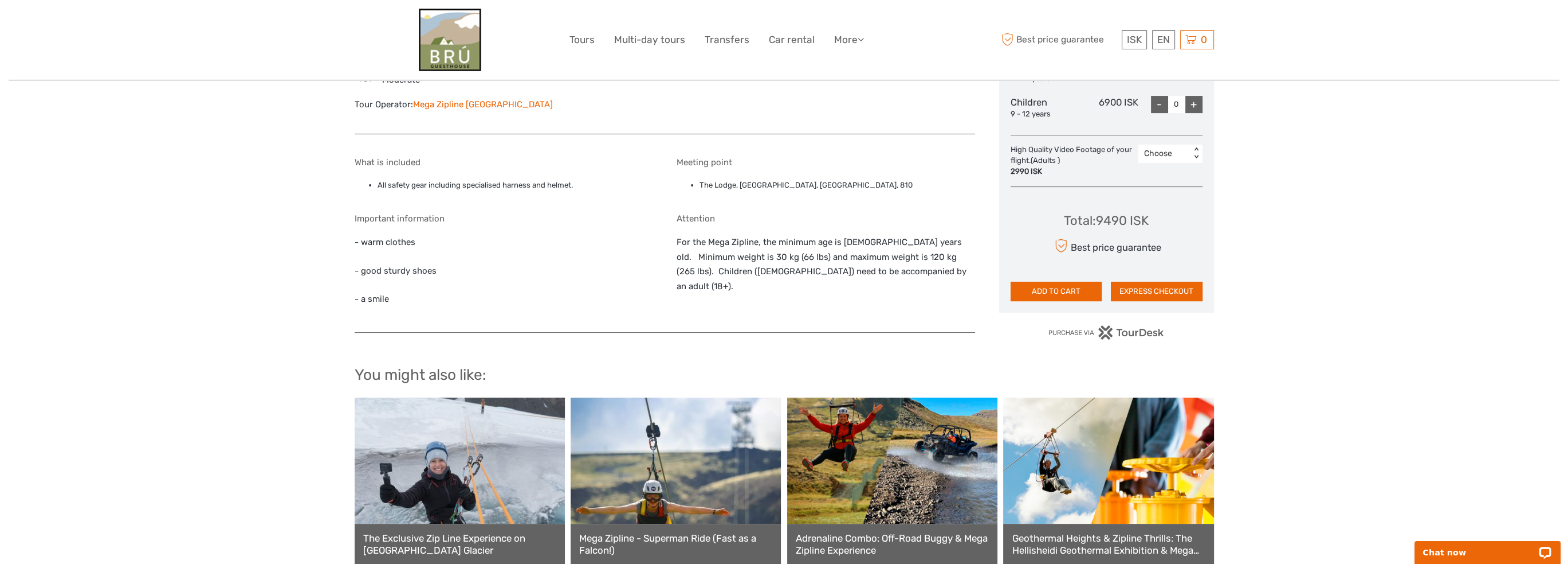
scroll to position [1044, 0]
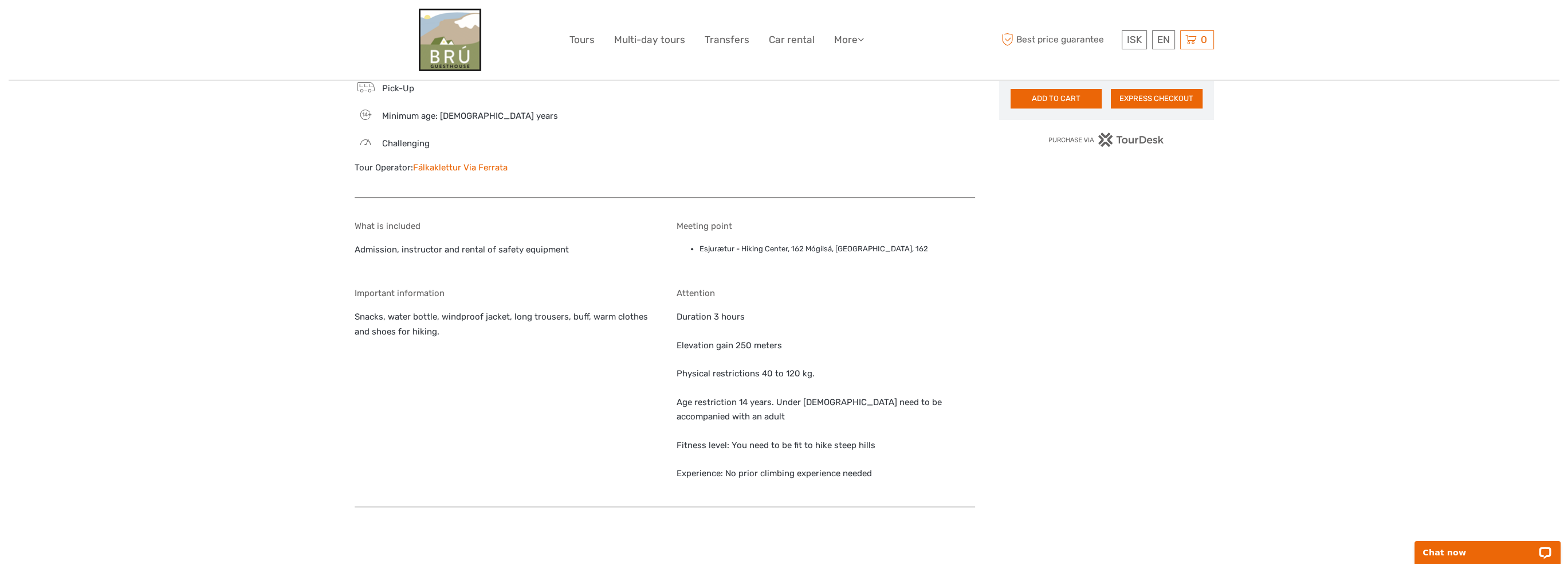
scroll to position [803, 0]
